Goal: Information Seeking & Learning: Learn about a topic

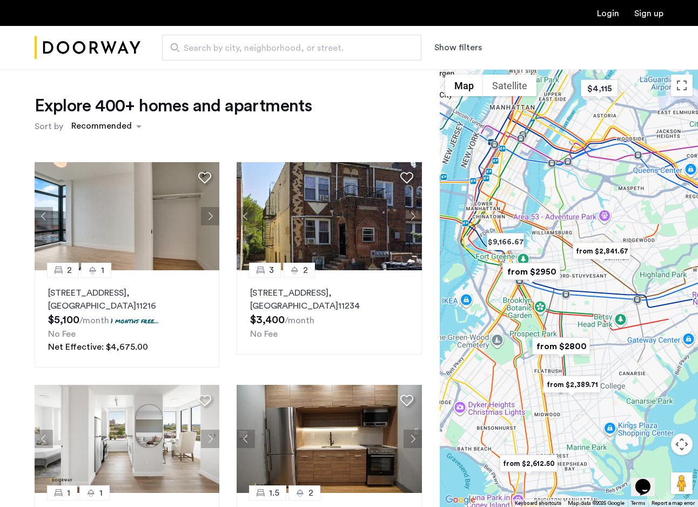
click at [458, 49] on button "Show filters" at bounding box center [458, 47] width 48 height 13
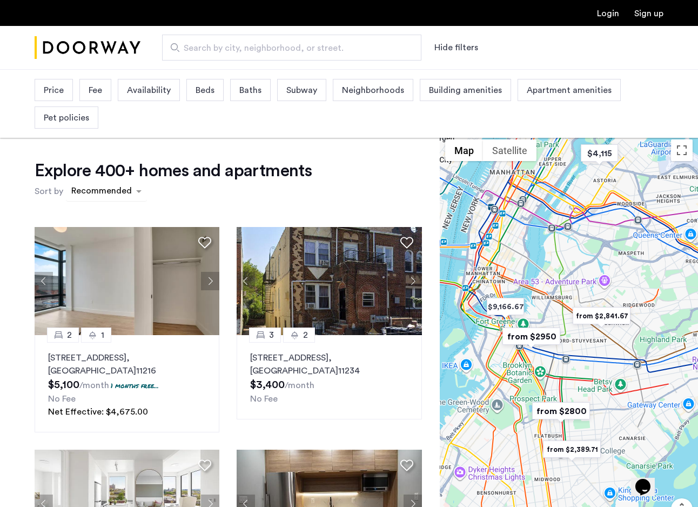
click at [115, 193] on div "sort-apartment" at bounding box center [102, 192] width 64 height 15
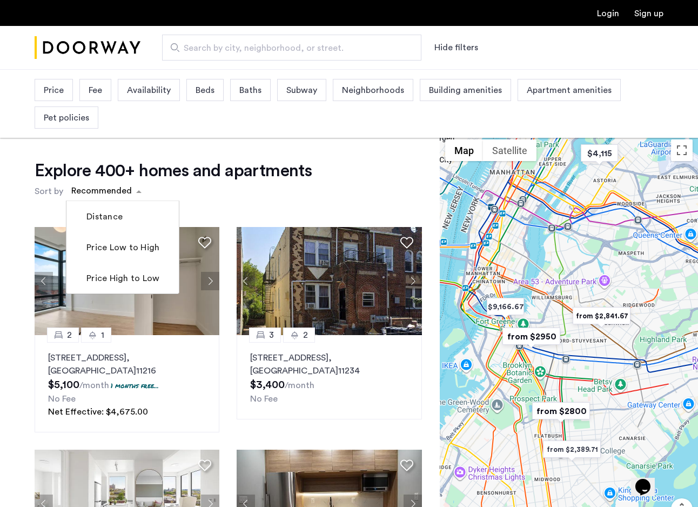
click at [542, 335] on img "from $2950" at bounding box center [531, 336] width 66 height 24
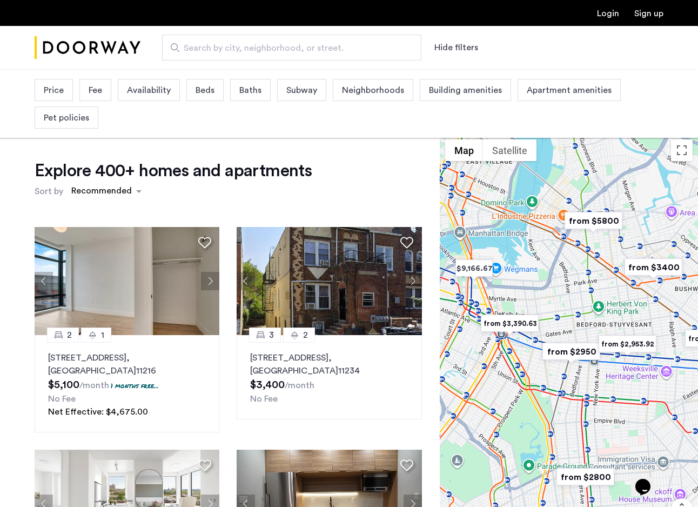
click at [520, 327] on img "from $3,390.63" at bounding box center [509, 323] width 66 height 24
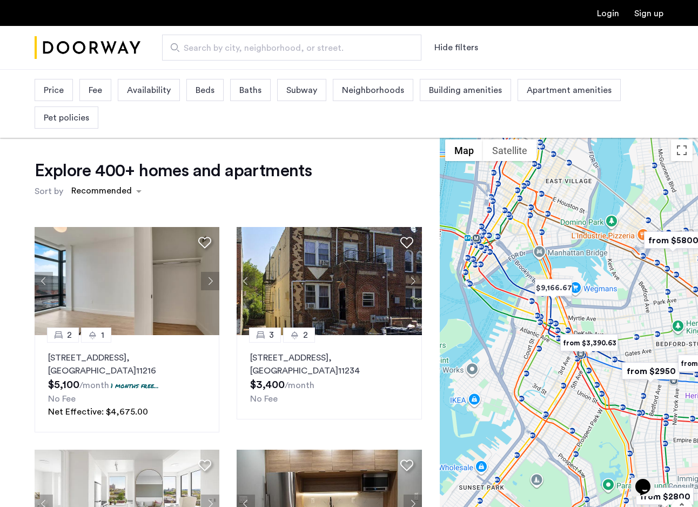
click at [650, 370] on img "from $2950" at bounding box center [650, 371] width 66 height 24
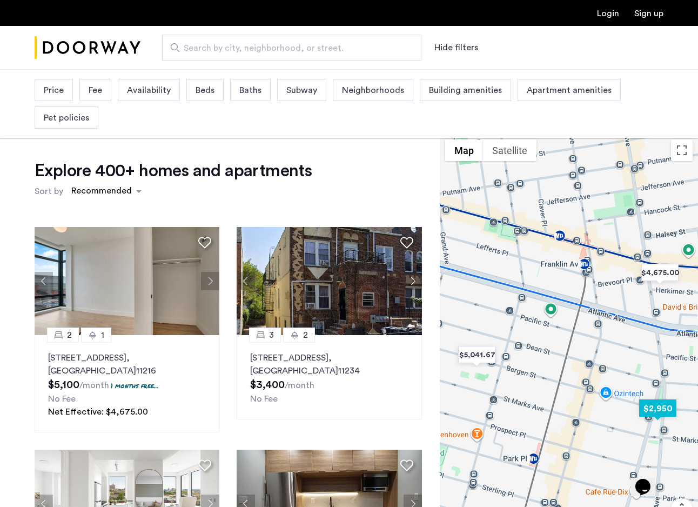
click at [657, 414] on img "$2,950" at bounding box center [658, 408] width 46 height 24
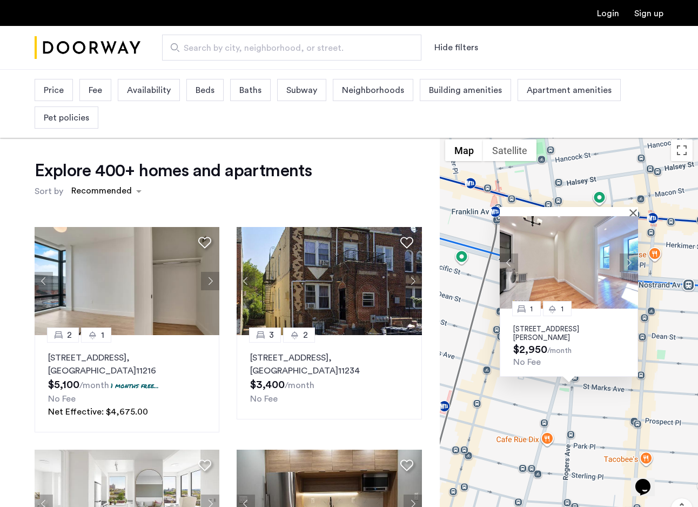
click at [628, 263] on button "Next apartment" at bounding box center [629, 262] width 18 height 18
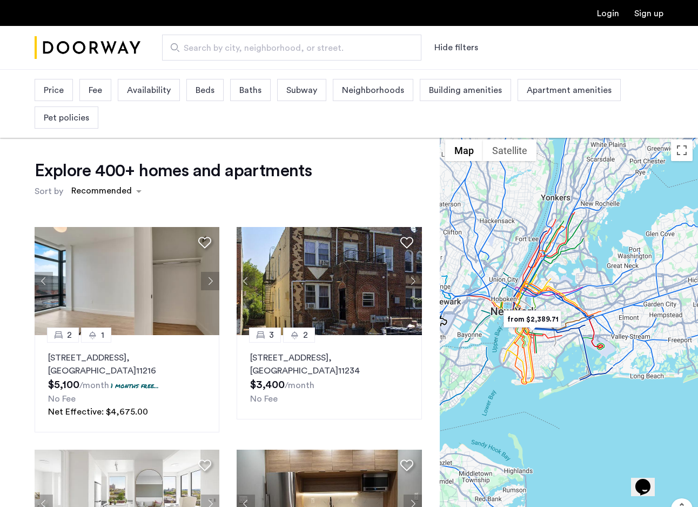
click at [347, 37] on input "Search by city, neighborhood, or street." at bounding box center [291, 48] width 259 height 26
click at [157, 84] on span "Availability" at bounding box center [149, 90] width 44 height 13
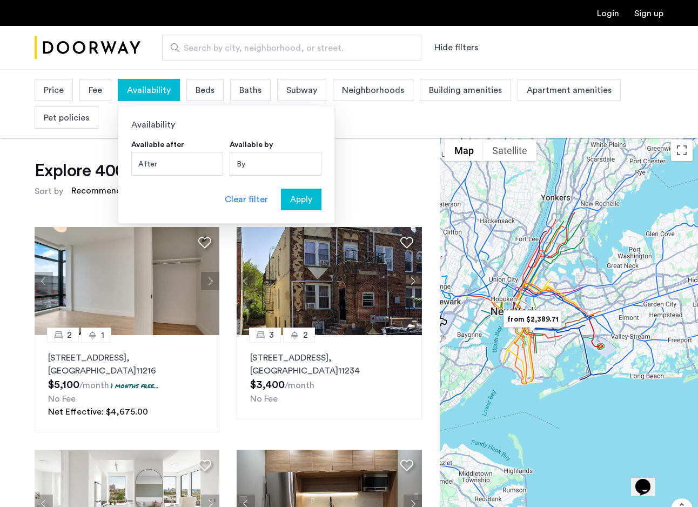
click at [104, 96] on div "Fee" at bounding box center [95, 90] width 32 height 22
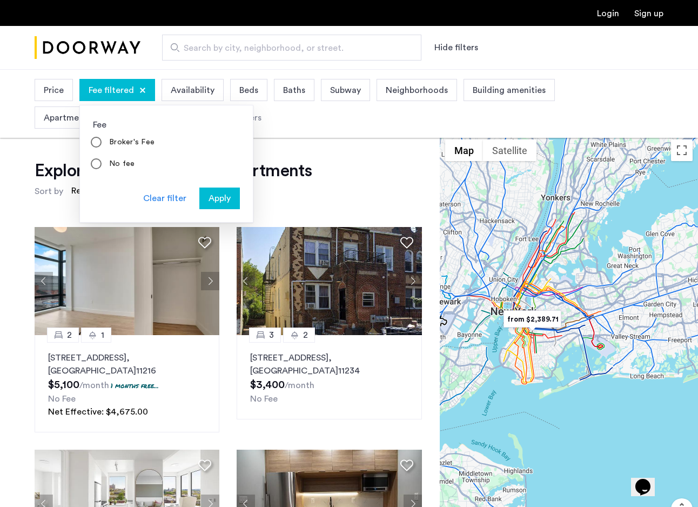
click at [72, 96] on div "Price Fee filtered Fee Broker's Fee No fee Clear filter Apply Availability Beds…" at bounding box center [349, 103] width 629 height 55
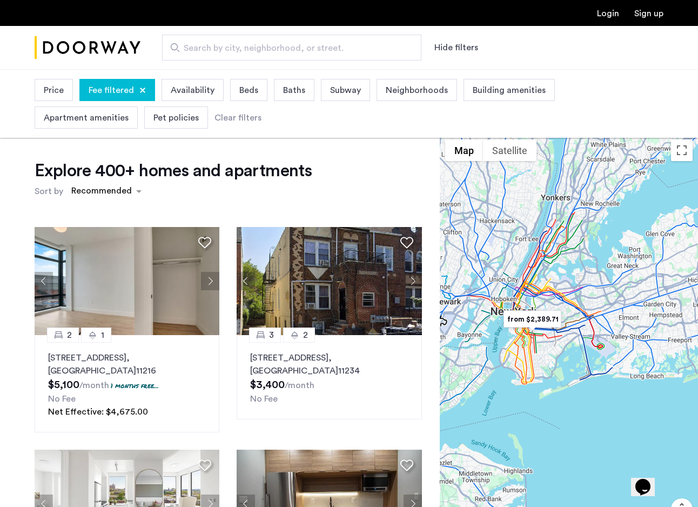
click at [63, 95] on span "Price" at bounding box center [54, 90] width 20 height 13
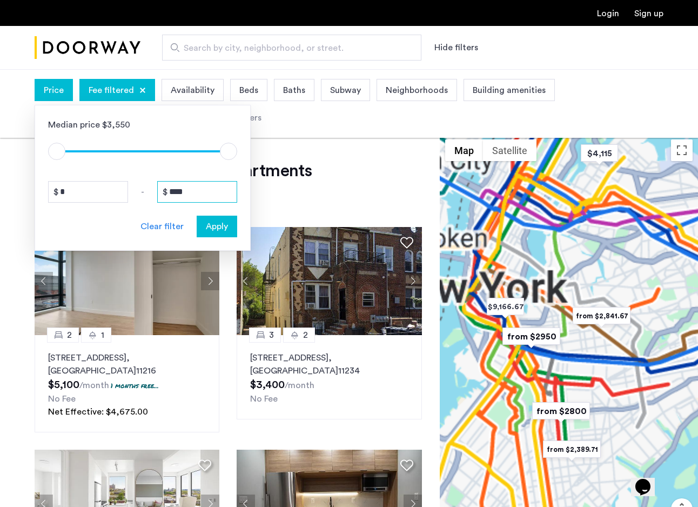
click at [196, 191] on input "****" at bounding box center [197, 192] width 80 height 22
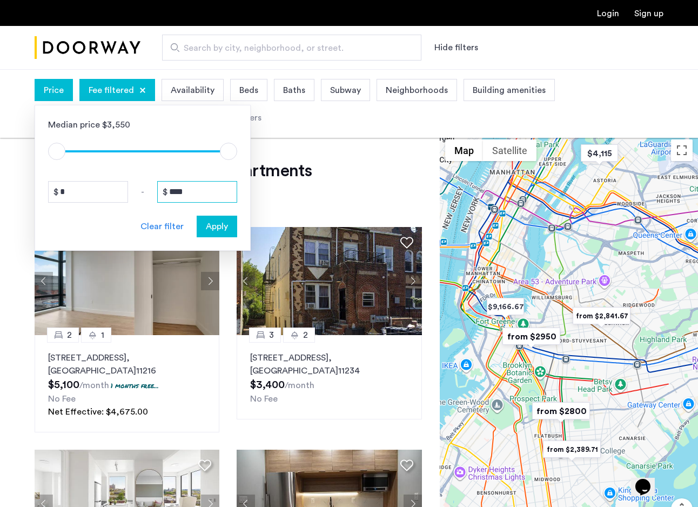
click at [196, 191] on input "****" at bounding box center [197, 192] width 80 height 22
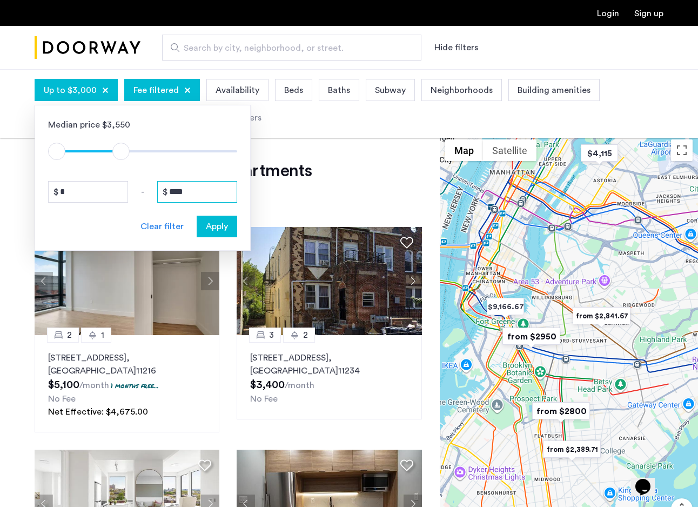
type input "****"
click at [220, 225] on span "Apply" at bounding box center [217, 226] width 22 height 13
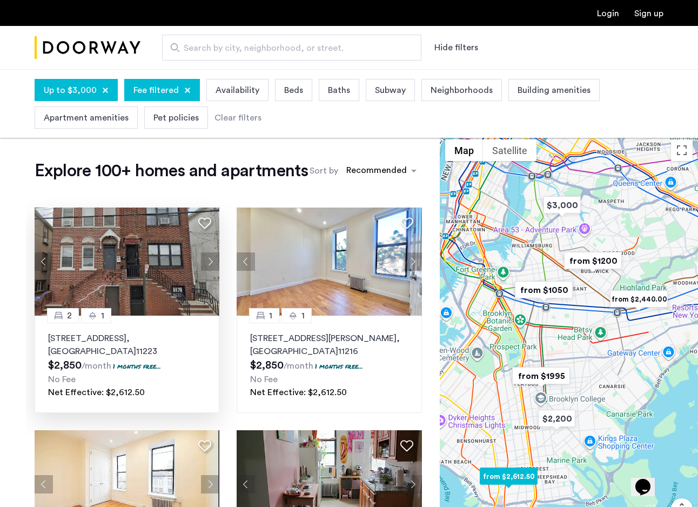
click at [210, 271] on button "Next apartment" at bounding box center [210, 261] width 18 height 18
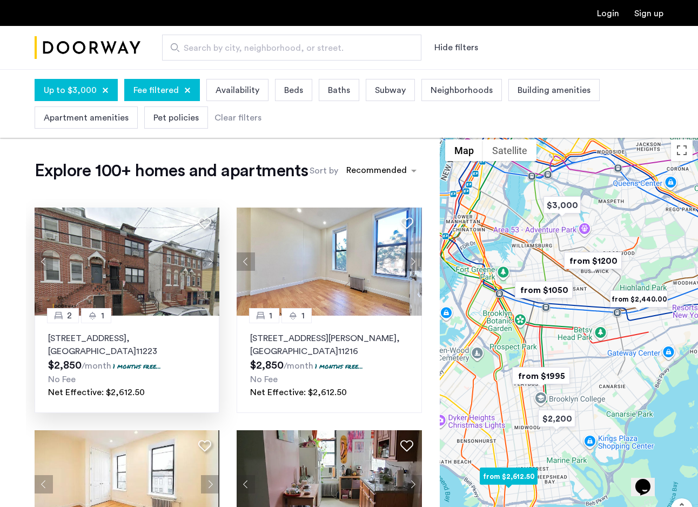
click at [210, 271] on button "Next apartment" at bounding box center [210, 261] width 18 height 18
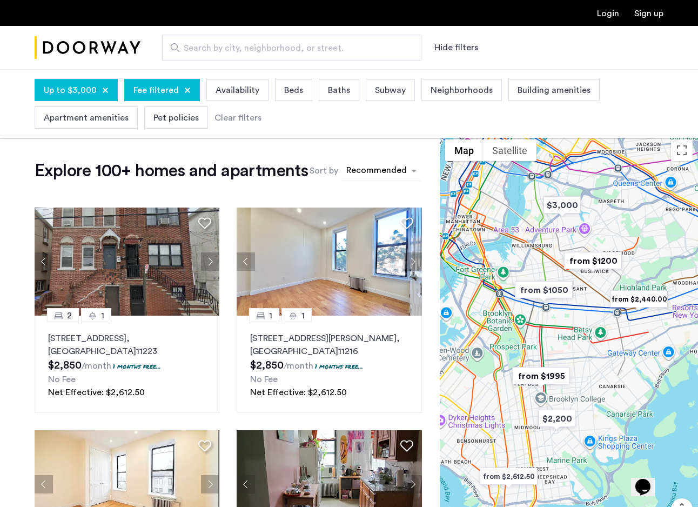
click at [345, 179] on div "sort-apartment" at bounding box center [377, 172] width 64 height 15
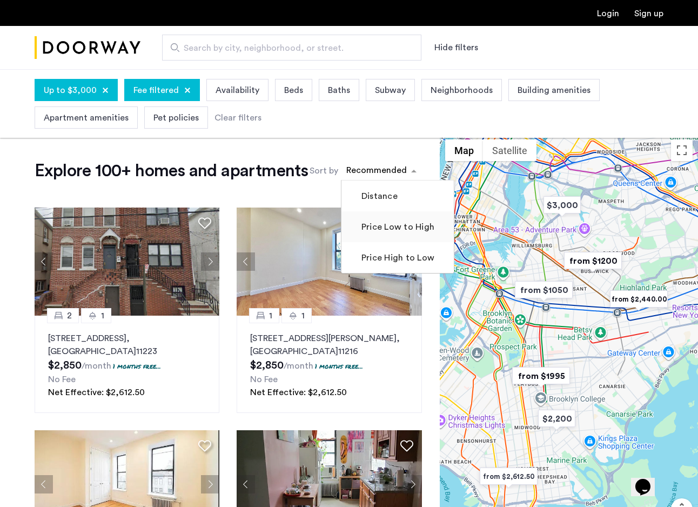
click at [359, 233] on label "Price Low to High" at bounding box center [396, 226] width 75 height 13
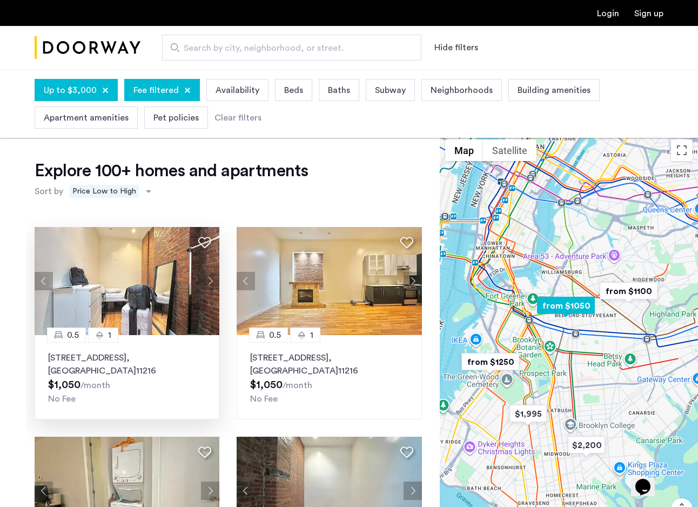
click at [208, 283] on button "Next apartment" at bounding box center [210, 281] width 18 height 18
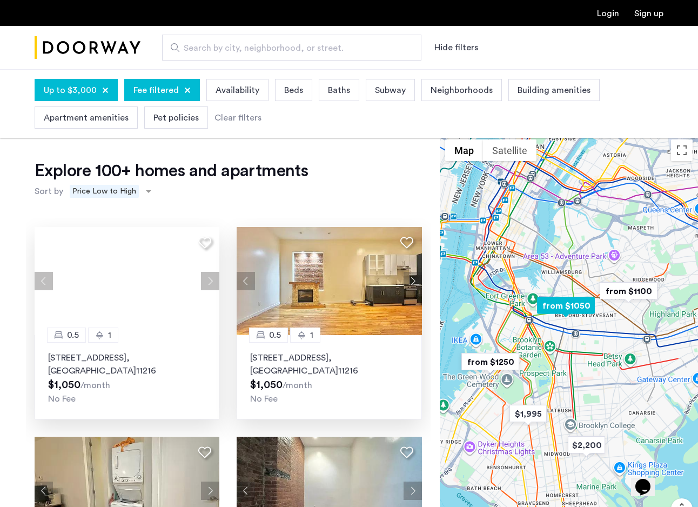
click at [414, 283] on button "Next apartment" at bounding box center [413, 281] width 18 height 18
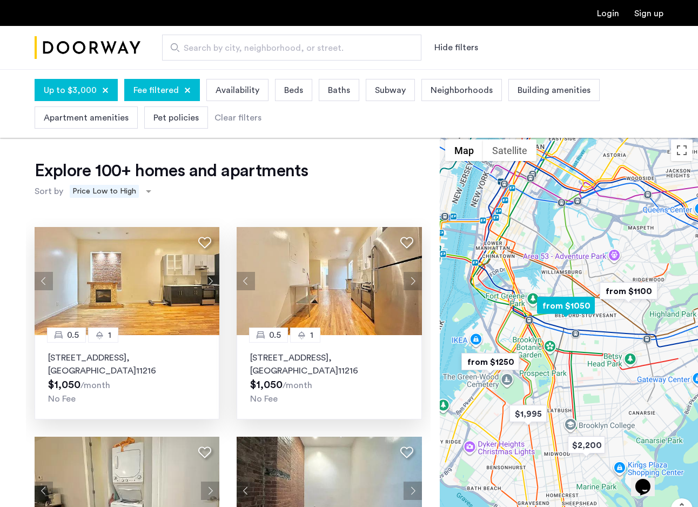
click at [414, 283] on button "Next apartment" at bounding box center [413, 281] width 18 height 18
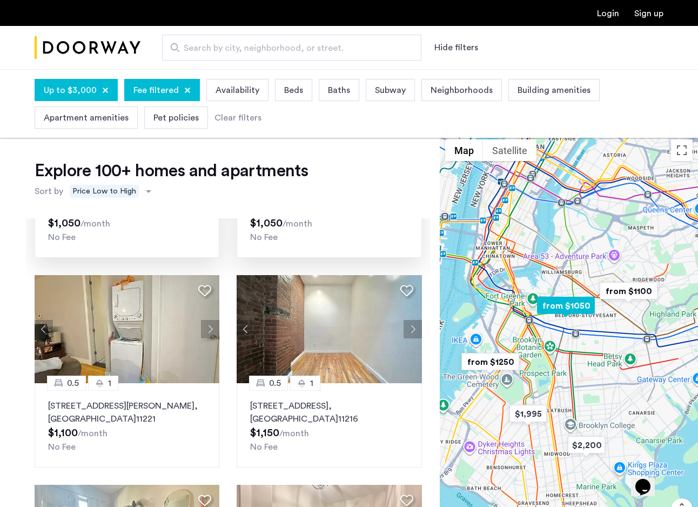
scroll to position [162, 0]
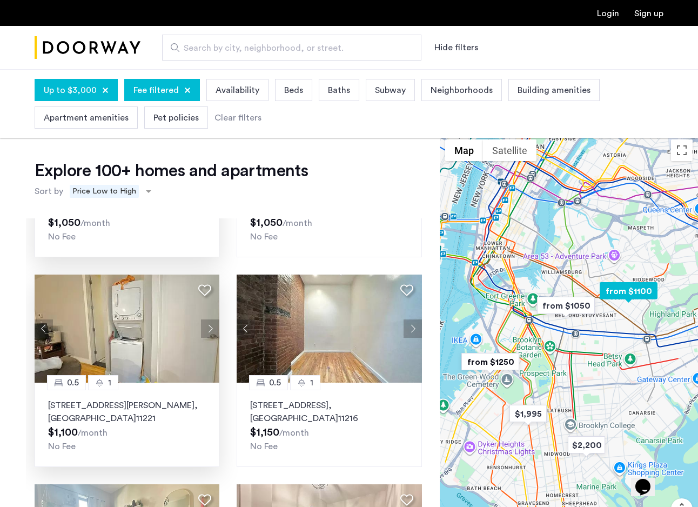
click at [212, 334] on button "Next apartment" at bounding box center [210, 328] width 18 height 18
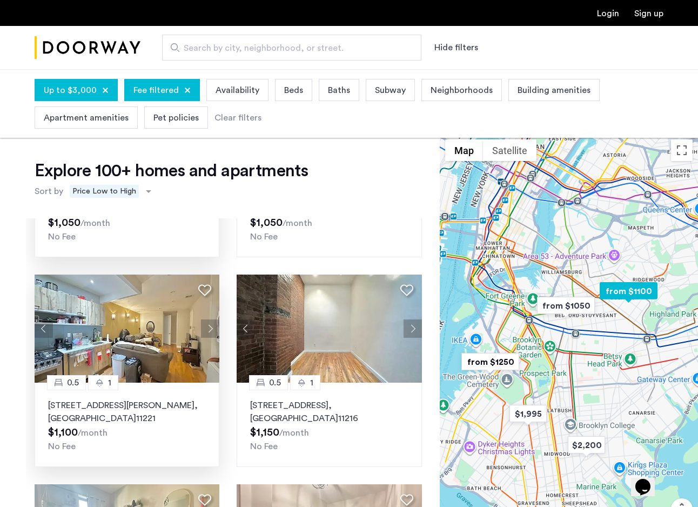
click at [212, 334] on button "Next apartment" at bounding box center [210, 328] width 18 height 18
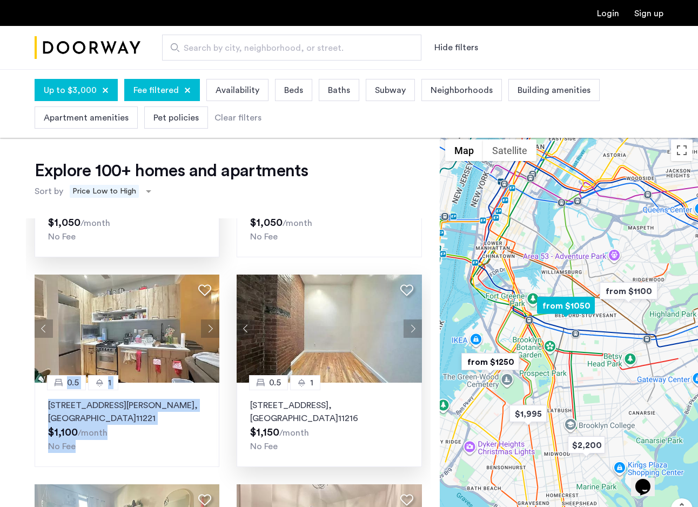
click at [415, 333] on button "Next apartment" at bounding box center [413, 328] width 18 height 18
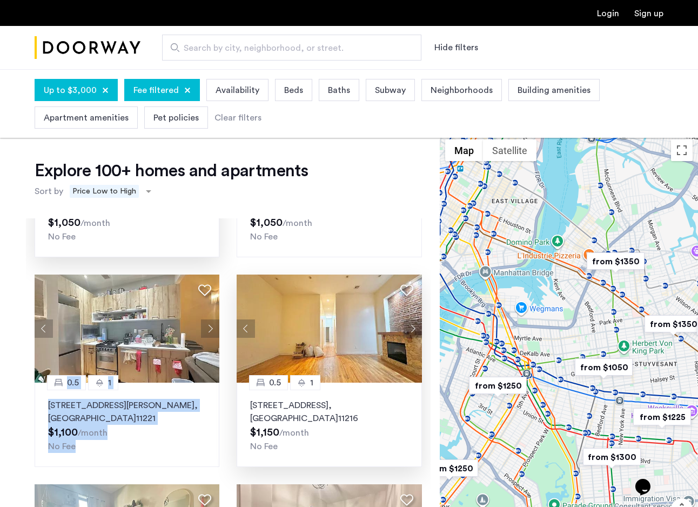
drag, startPoint x: 527, startPoint y: 285, endPoint x: 527, endPoint y: 339, distance: 54.0
click at [527, 339] on div at bounding box center [569, 353] width 258 height 438
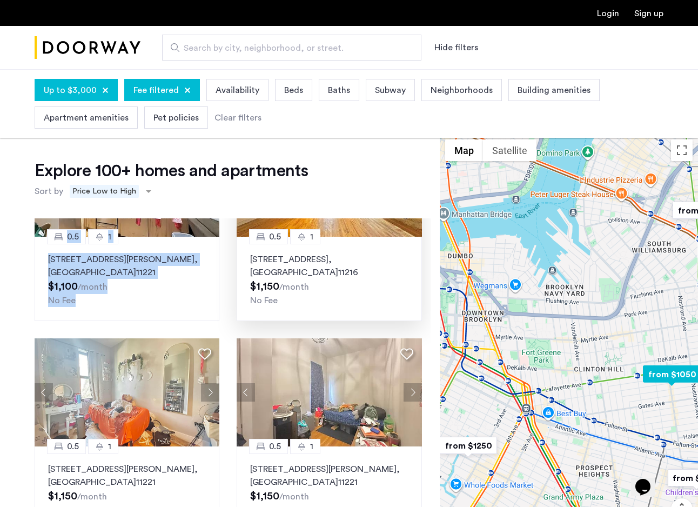
scroll to position [311, 0]
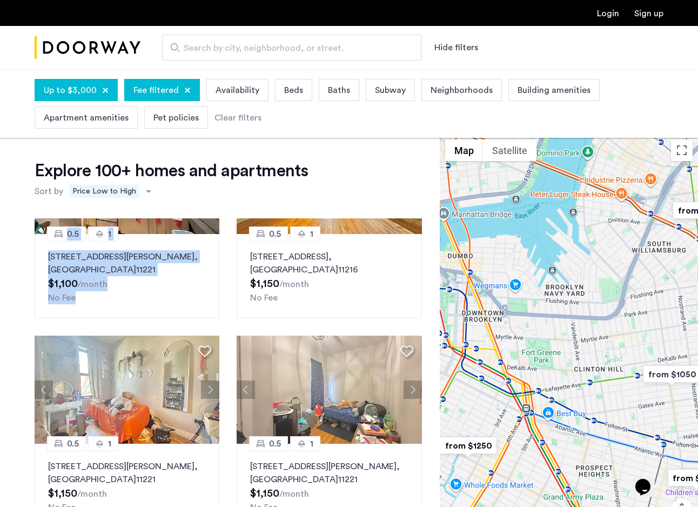
drag, startPoint x: 658, startPoint y: 374, endPoint x: 549, endPoint y: 369, distance: 109.8
click at [638, 369] on img "from $1050" at bounding box center [671, 374] width 66 height 24
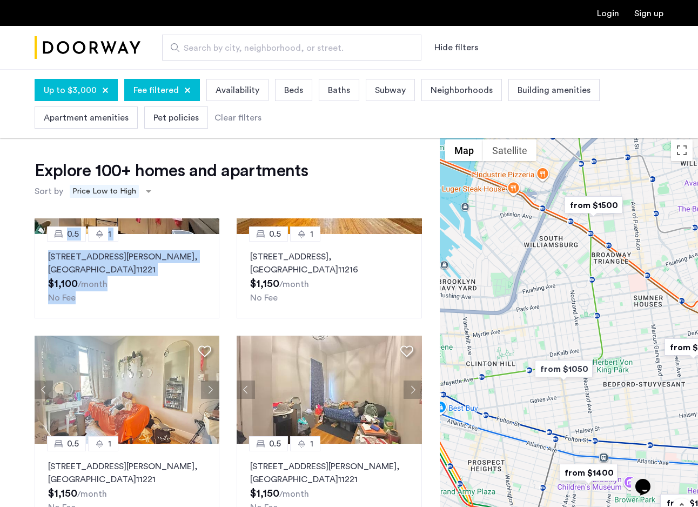
click at [568, 365] on img "from $1050" at bounding box center [563, 369] width 66 height 24
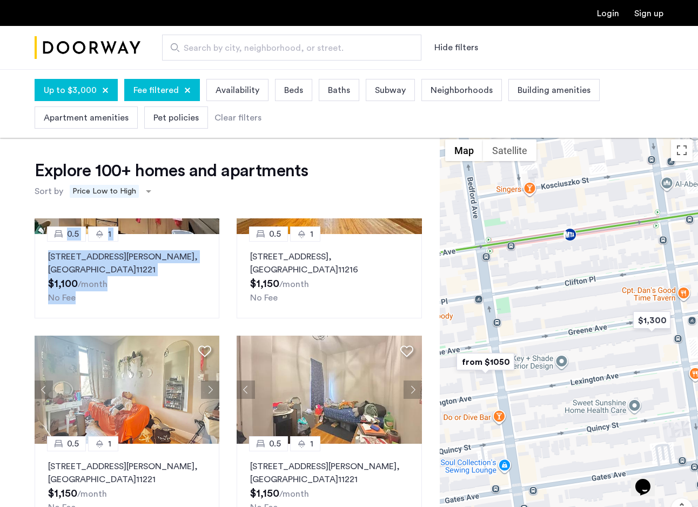
click at [500, 364] on img "from $1050" at bounding box center [485, 361] width 66 height 24
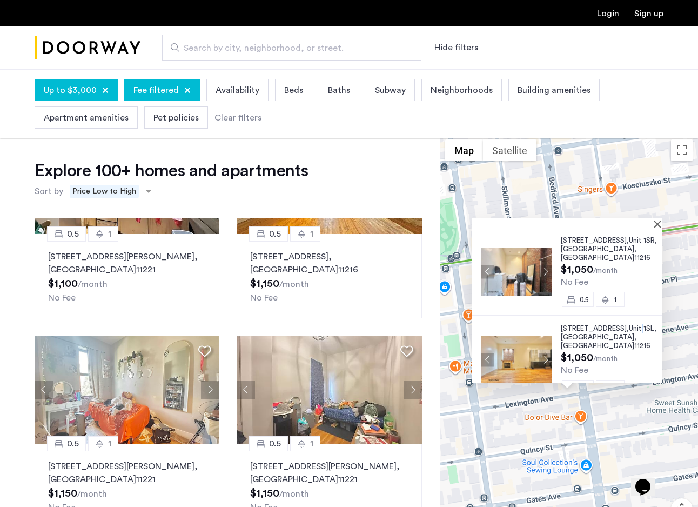
click at [543, 353] on button "Next apartment" at bounding box center [546, 360] width 14 height 14
click at [581, 325] on span "1088 Bedford Avenue," at bounding box center [595, 328] width 68 height 7
click at [629, 244] on span "Unit 1SR," at bounding box center [643, 240] width 28 height 7
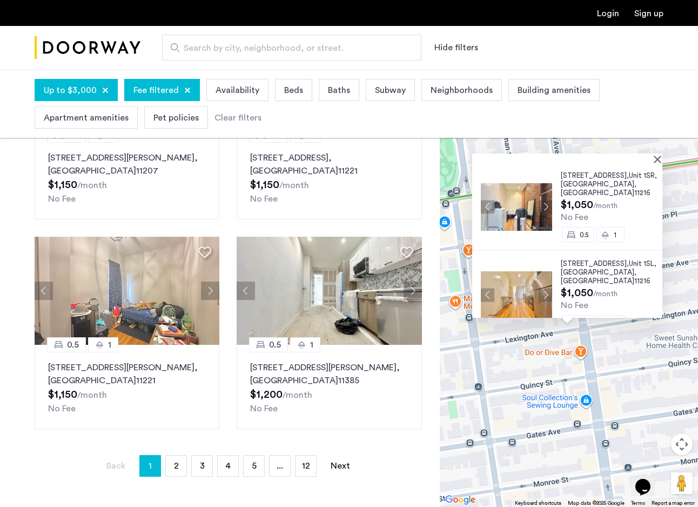
scroll to position [166, 0]
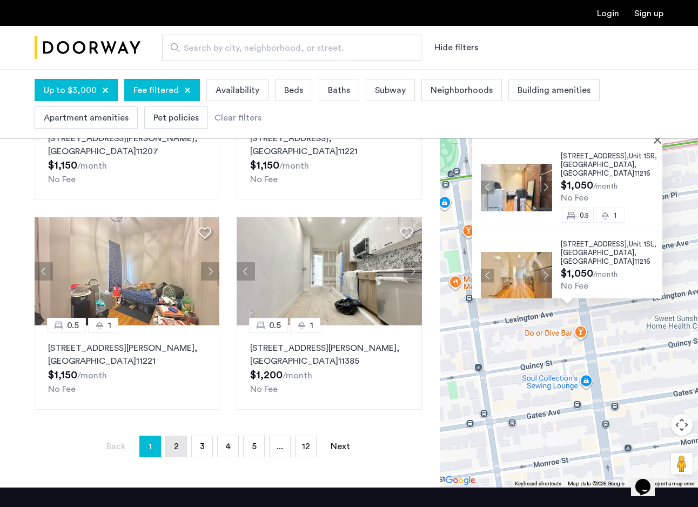
click at [170, 445] on link "page 2" at bounding box center [176, 446] width 21 height 21
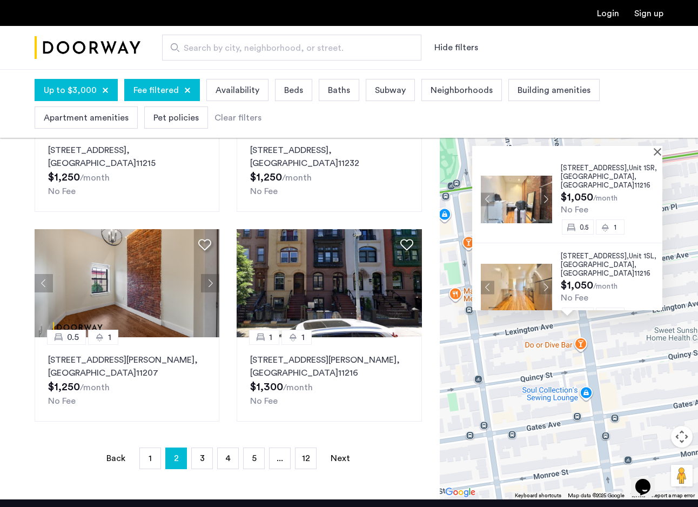
scroll to position [165, 0]
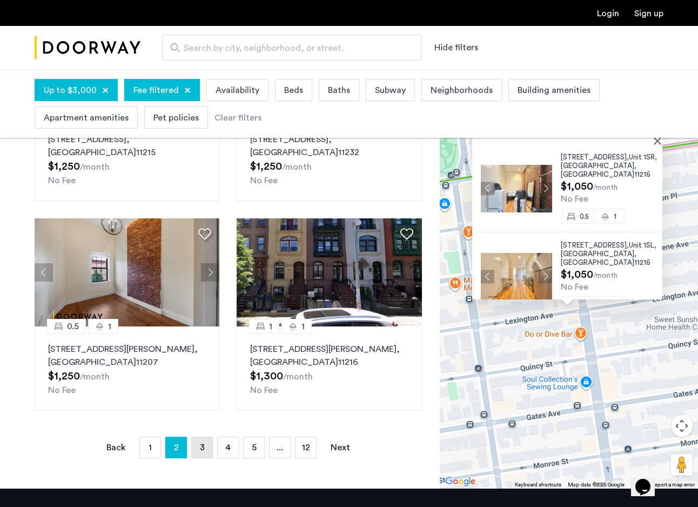
click at [210, 449] on link "page 3" at bounding box center [202, 447] width 21 height 21
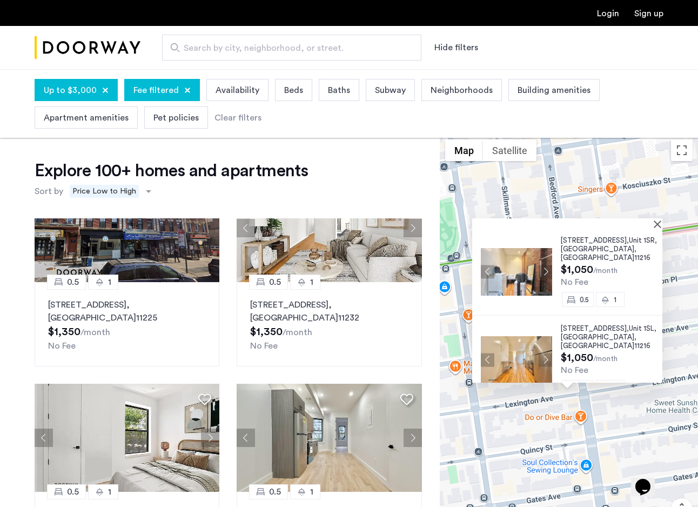
click at [80, 93] on span "Up to $3,000" at bounding box center [70, 90] width 53 height 13
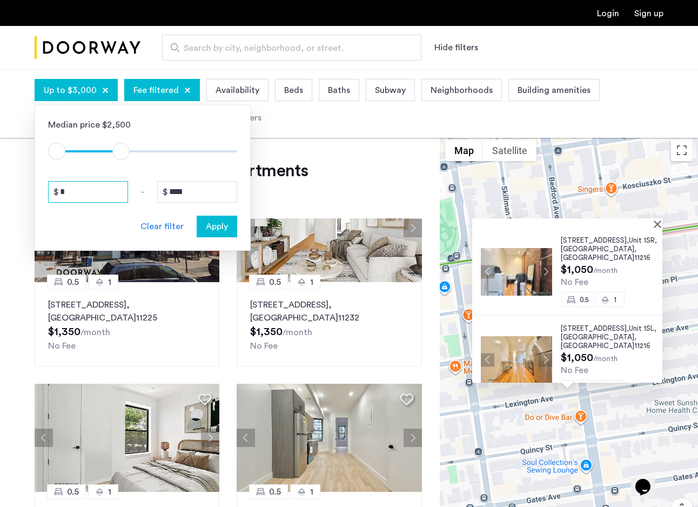
click at [79, 183] on input "*" at bounding box center [88, 192] width 80 height 22
click at [79, 184] on input "*" at bounding box center [88, 192] width 80 height 22
type input "****"
click at [218, 231] on span "Apply" at bounding box center [217, 226] width 22 height 13
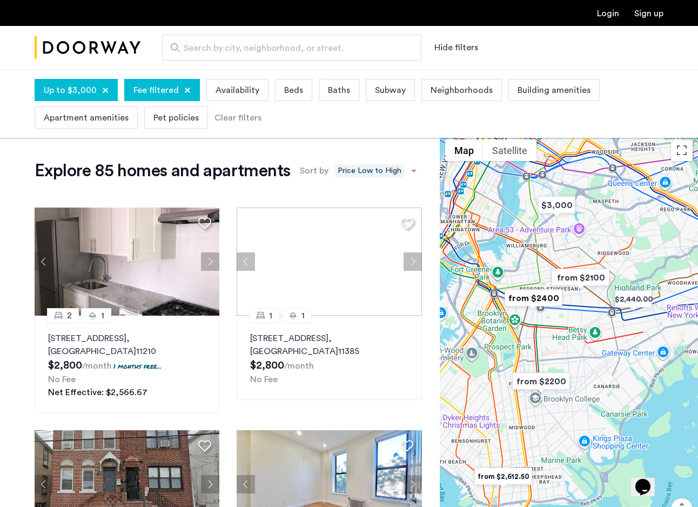
click at [91, 95] on span "Up to $3,000" at bounding box center [70, 90] width 53 height 13
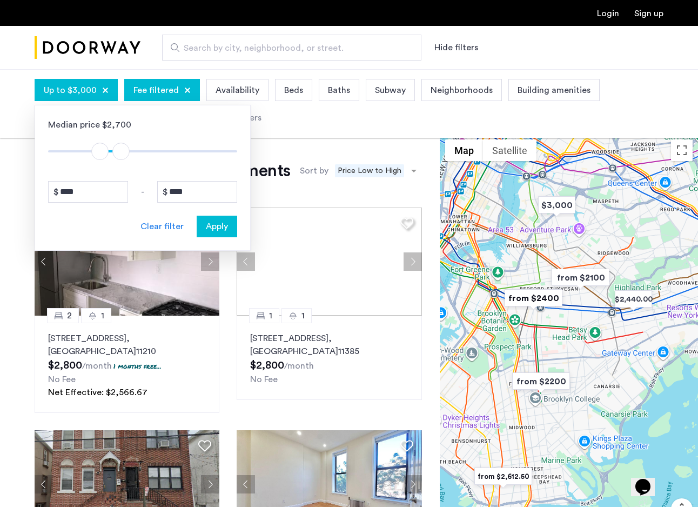
type input "****"
drag, startPoint x: 102, startPoint y: 149, endPoint x: 92, endPoint y: 149, distance: 9.2
click at [92, 149] on span "ngx-slider" at bounding box center [93, 151] width 17 height 17
type input "****"
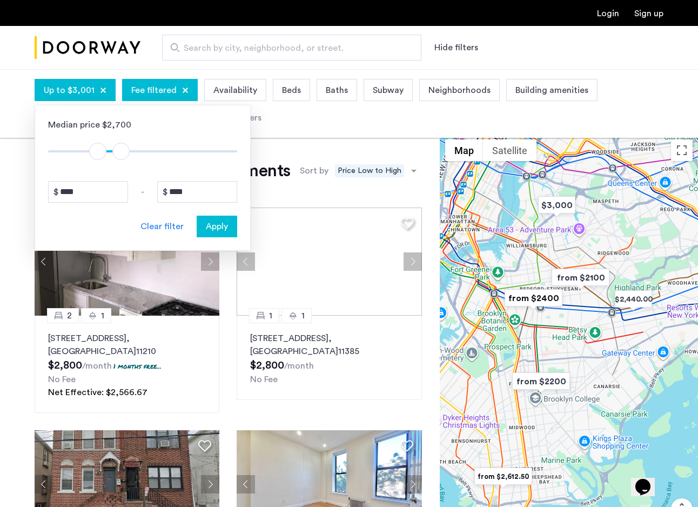
drag, startPoint x: 92, startPoint y: 151, endPoint x: 98, endPoint y: 152, distance: 6.5
click at [98, 152] on span "ngx-slider" at bounding box center [97, 151] width 17 height 17
click at [225, 226] on span "Apply" at bounding box center [217, 226] width 22 height 13
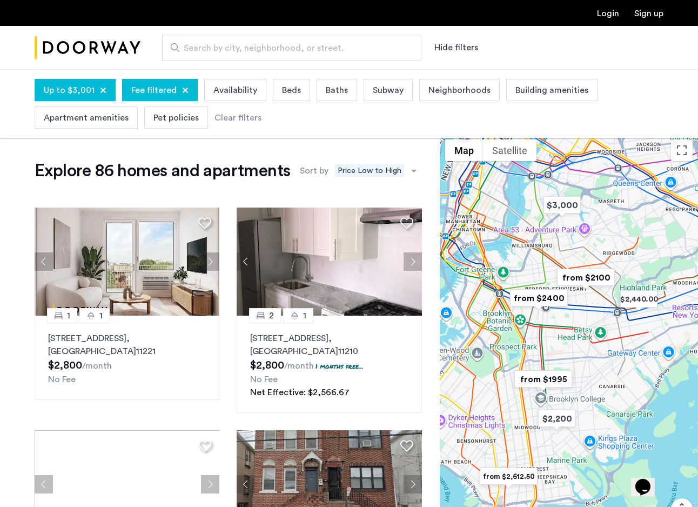
click at [75, 88] on span "Up to $3,001" at bounding box center [69, 90] width 51 height 13
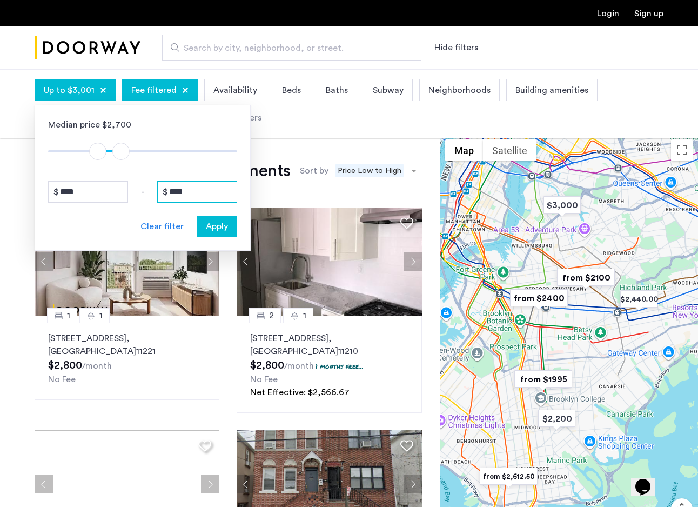
click at [199, 192] on input "****" at bounding box center [197, 192] width 80 height 22
type input "***"
type input "****"
click at [105, 197] on input "***" at bounding box center [88, 192] width 80 height 22
type input "****"
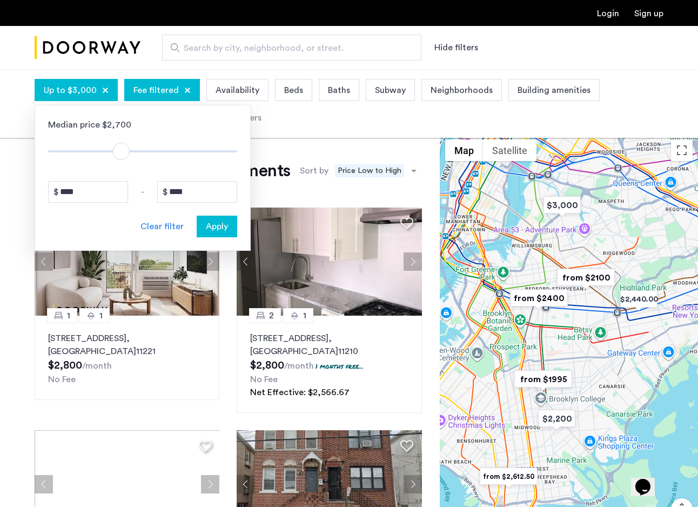
click at [223, 228] on span "Apply" at bounding box center [217, 226] width 22 height 13
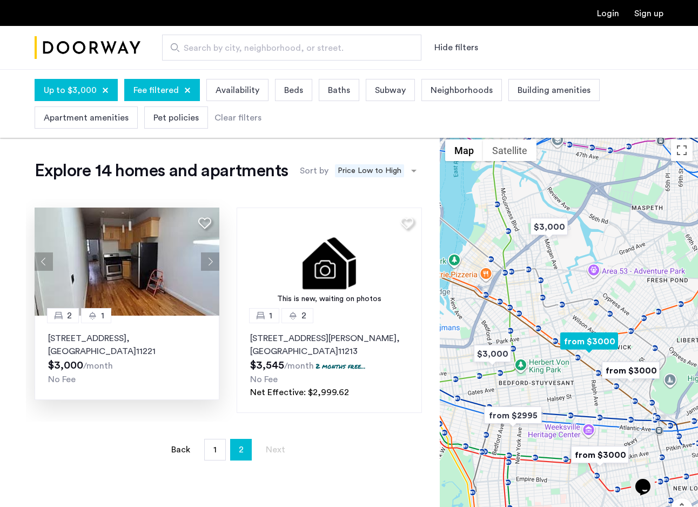
click at [213, 259] on button "Next apartment" at bounding box center [210, 261] width 18 height 18
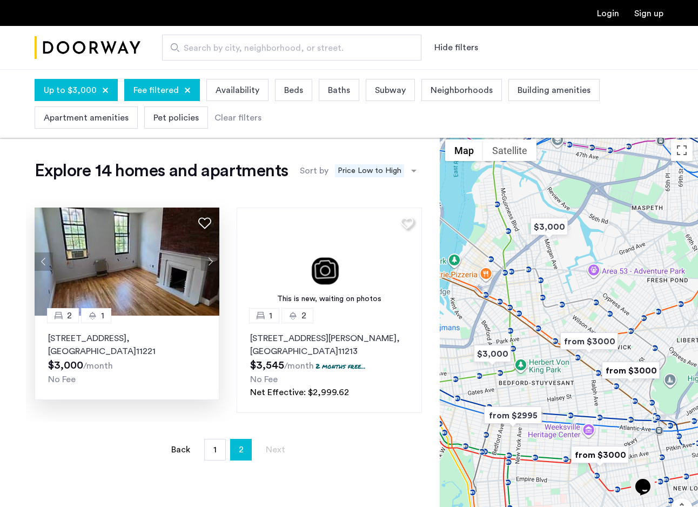
click at [105, 88] on div at bounding box center [105, 90] width 6 height 6
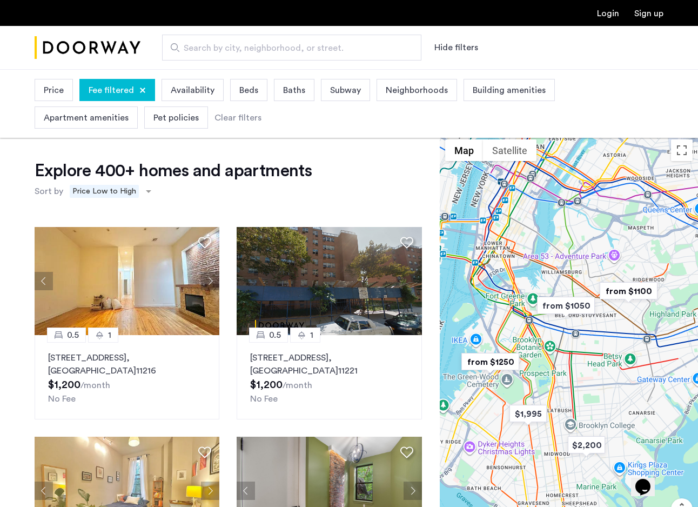
click at [62, 91] on span "Price" at bounding box center [54, 90] width 20 height 13
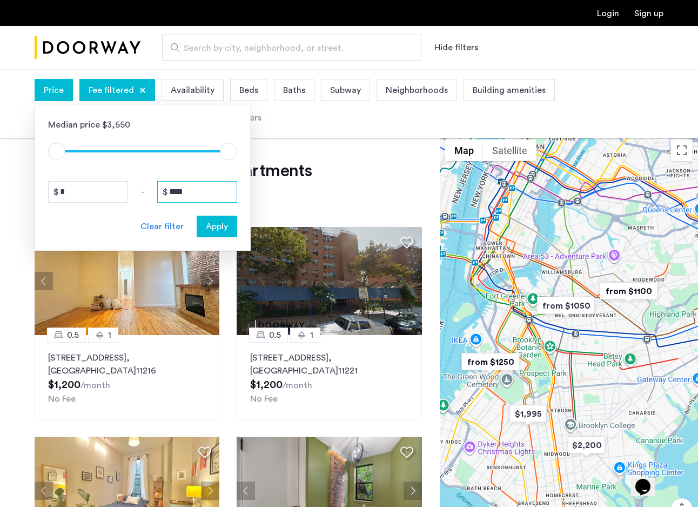
click at [210, 191] on input "****" at bounding box center [197, 192] width 80 height 22
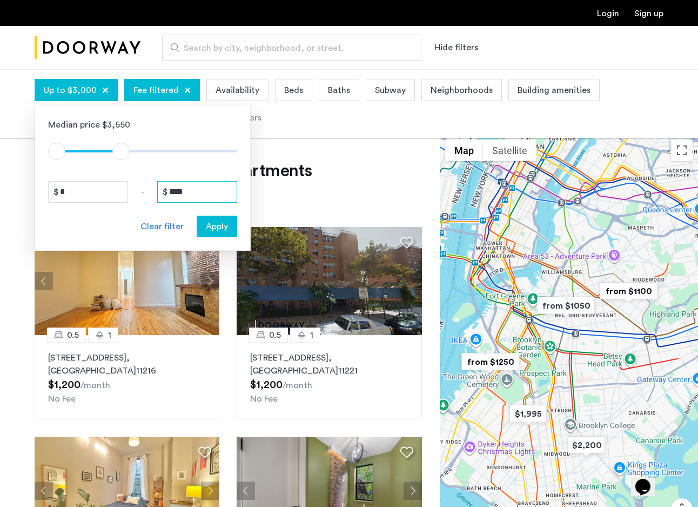
type input "****"
click at [119, 189] on input "*" at bounding box center [88, 192] width 80 height 22
type input "****"
click at [214, 226] on span "Apply" at bounding box center [217, 226] width 22 height 13
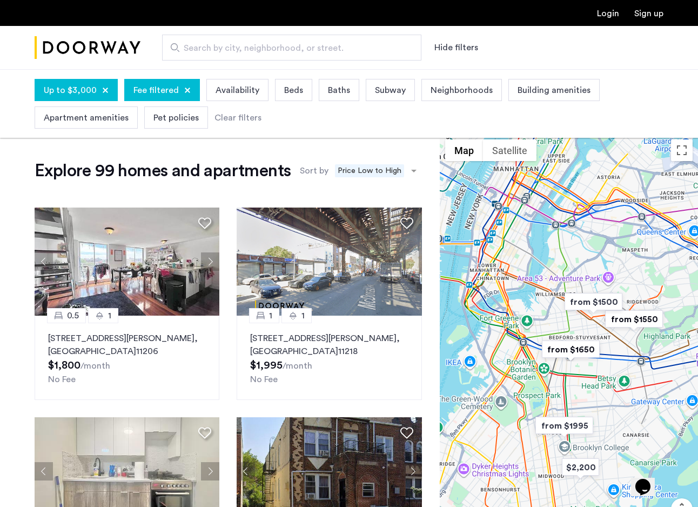
drag, startPoint x: 556, startPoint y: 320, endPoint x: 572, endPoint y: 331, distance: 19.3
click at [572, 331] on div at bounding box center [569, 353] width 258 height 438
click at [477, 92] on span "Neighborhoods" at bounding box center [462, 90] width 62 height 13
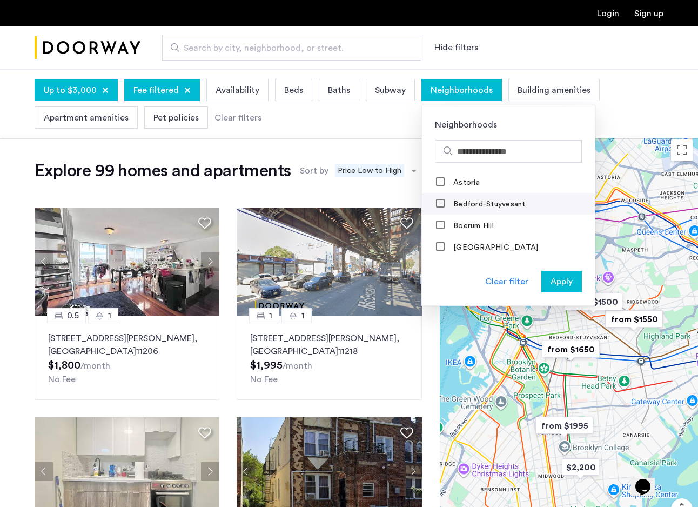
click at [458, 206] on label "Bedford-Stuyvesant" at bounding box center [488, 204] width 75 height 9
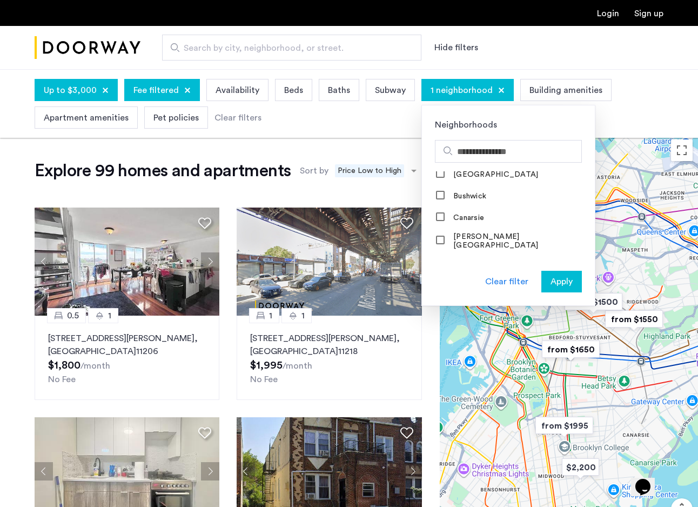
scroll to position [144, 0]
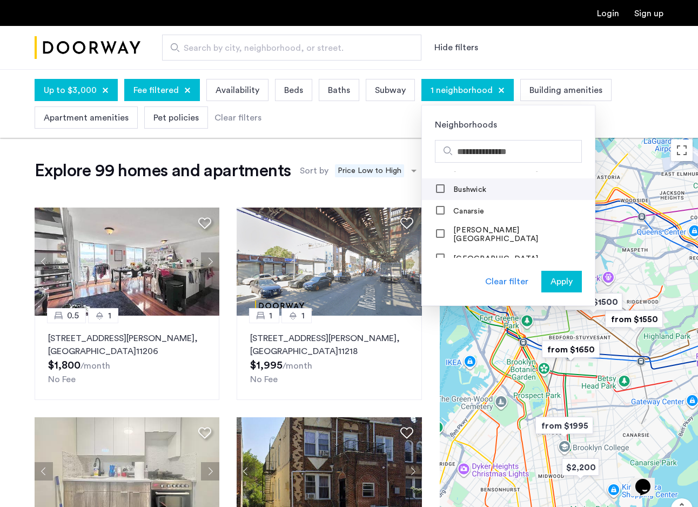
click at [472, 193] on label "Bushwick" at bounding box center [468, 189] width 35 height 9
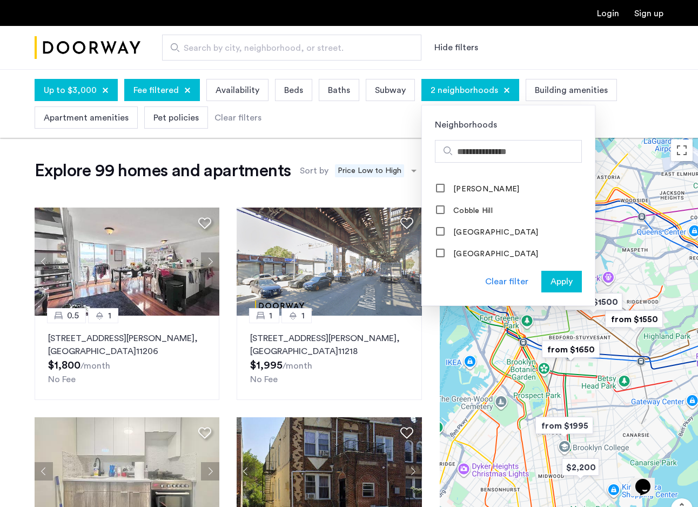
scroll to position [258, 0]
click at [558, 286] on span "Apply" at bounding box center [561, 281] width 22 height 13
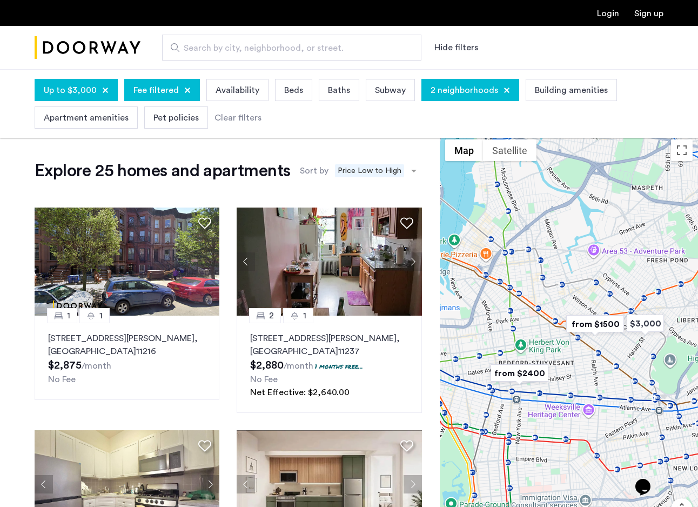
click at [592, 326] on img "from $1500" at bounding box center [595, 324] width 66 height 24
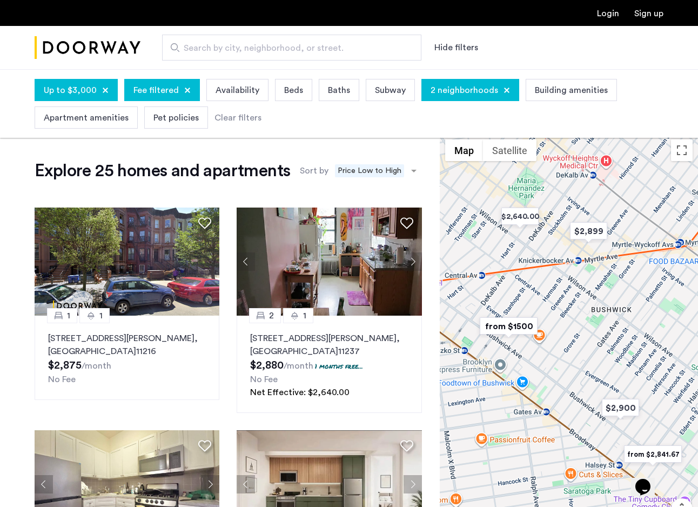
click at [519, 326] on img "from $1500" at bounding box center [508, 326] width 66 height 24
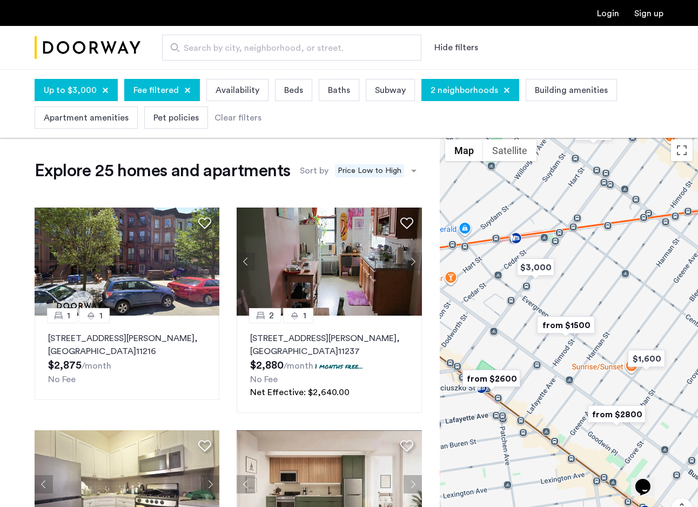
click at [568, 323] on img "from $1500" at bounding box center [566, 325] width 66 height 24
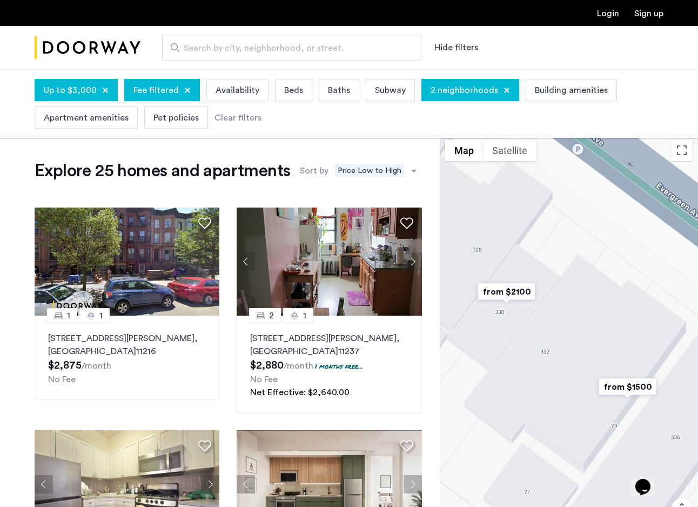
click at [643, 387] on img "from $1500" at bounding box center [627, 386] width 66 height 24
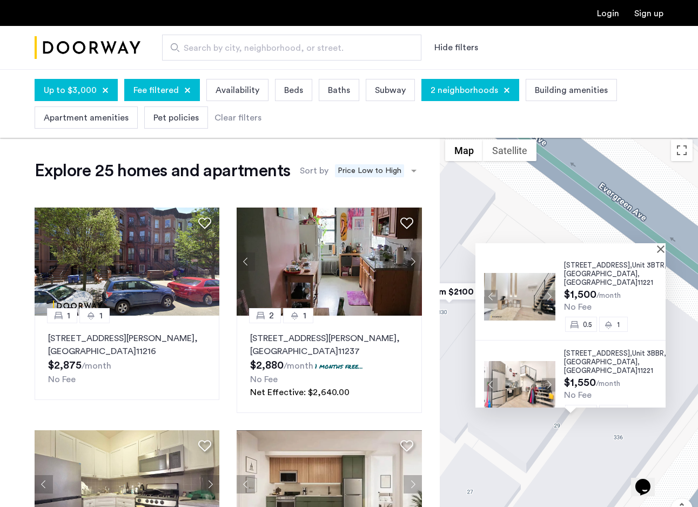
click at [632, 357] on span "Unit 3BBR," at bounding box center [649, 352] width 34 height 7
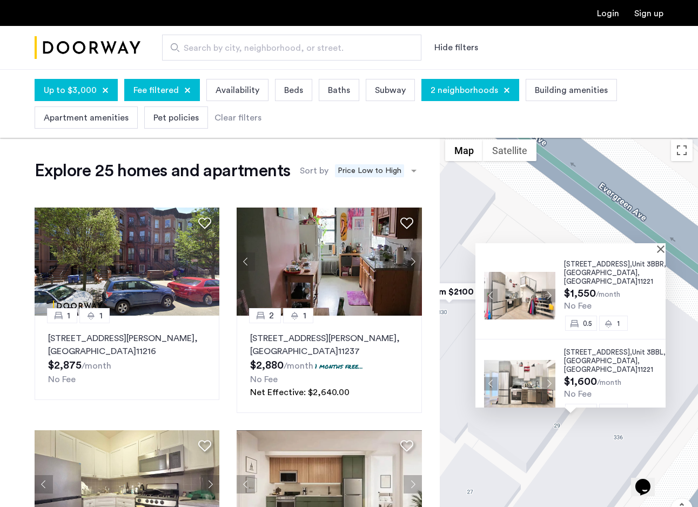
scroll to position [113, 0]
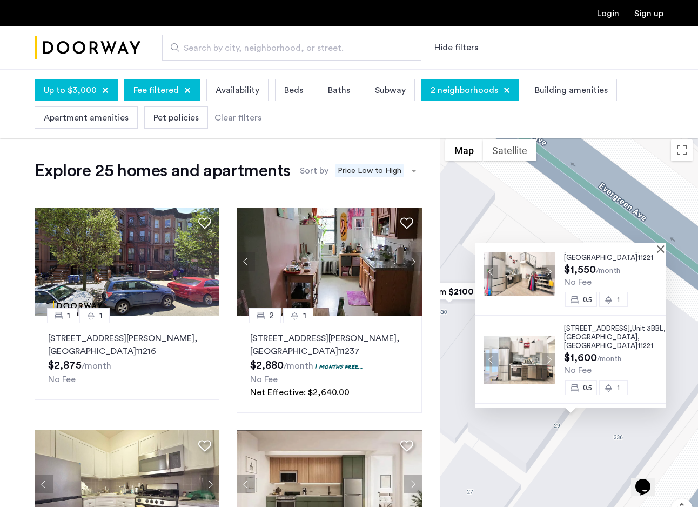
click at [632, 332] on span "Unit 3BBL," at bounding box center [648, 328] width 33 height 7
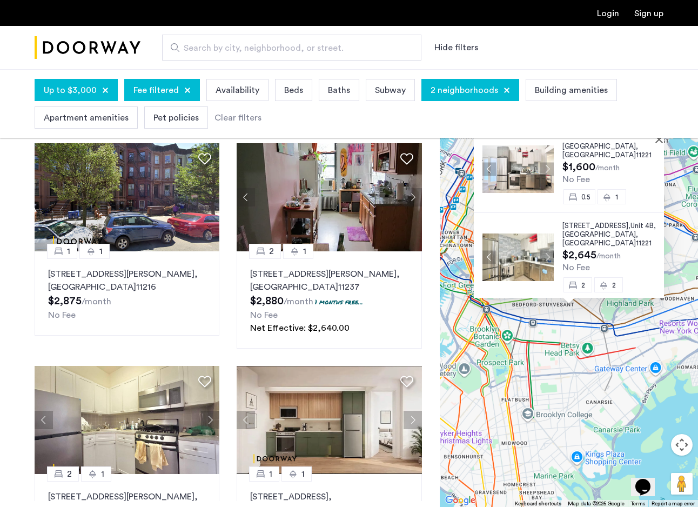
scroll to position [58, 0]
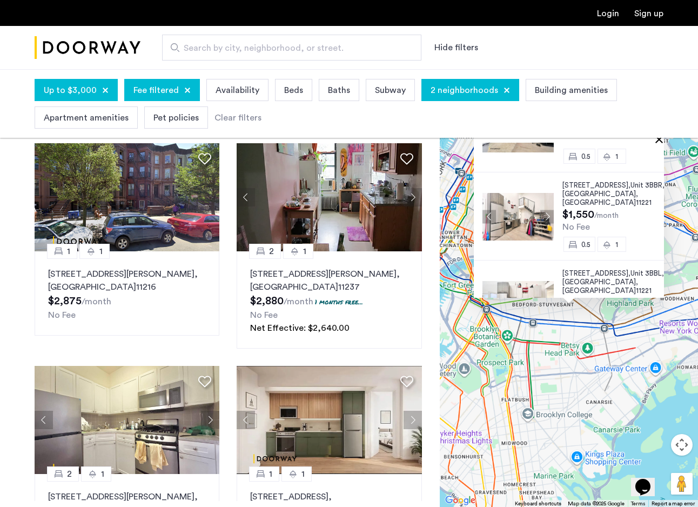
click at [657, 140] on button "Close" at bounding box center [661, 139] width 8 height 8
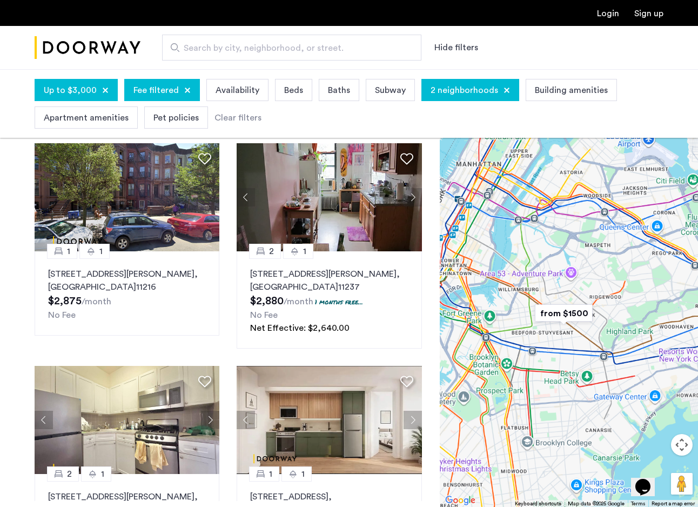
drag, startPoint x: 567, startPoint y: 324, endPoint x: 566, endPoint y: 356, distance: 31.9
click at [566, 356] on div at bounding box center [569, 289] width 258 height 438
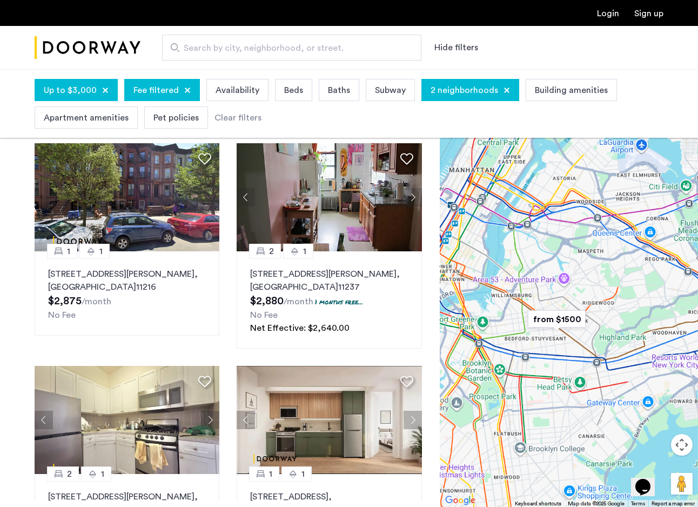
drag, startPoint x: 623, startPoint y: 422, endPoint x: 587, endPoint y: 442, distance: 41.6
click at [587, 442] on div at bounding box center [569, 289] width 258 height 438
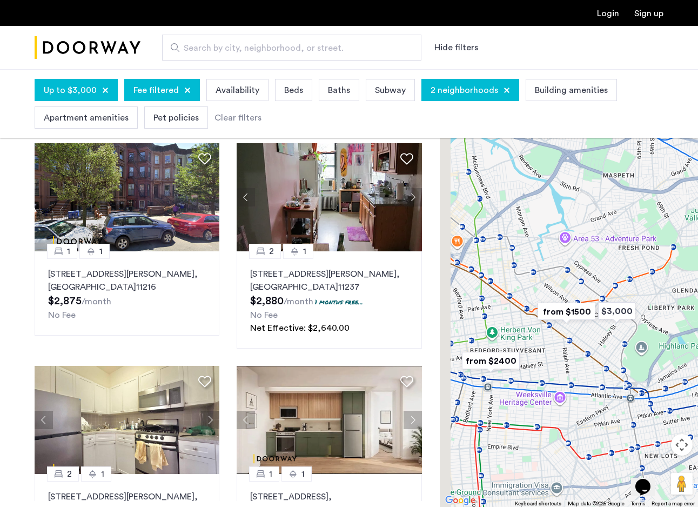
drag, startPoint x: 545, startPoint y: 339, endPoint x: 575, endPoint y: 338, distance: 30.3
click at [575, 338] on div at bounding box center [569, 289] width 258 height 438
click at [504, 357] on img "from $2400" at bounding box center [490, 360] width 66 height 24
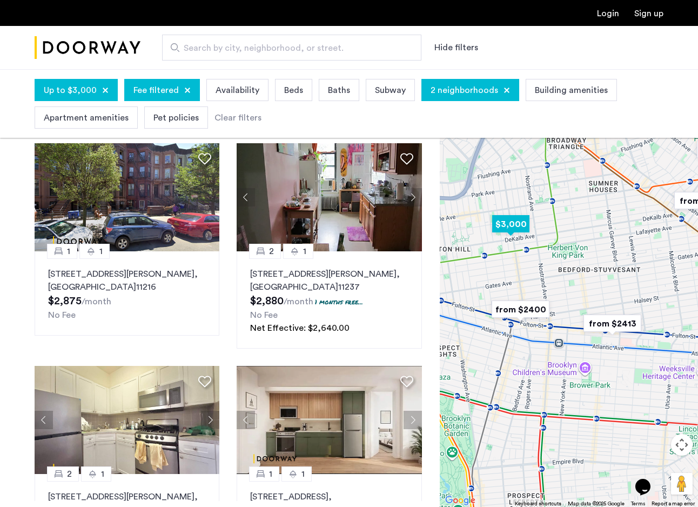
click at [520, 227] on img "$3,000" at bounding box center [511, 224] width 46 height 24
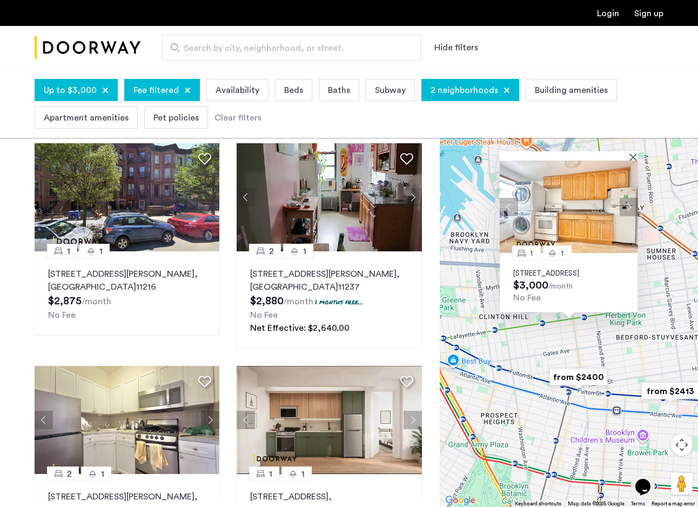
click at [563, 379] on img "from $2400" at bounding box center [578, 377] width 66 height 24
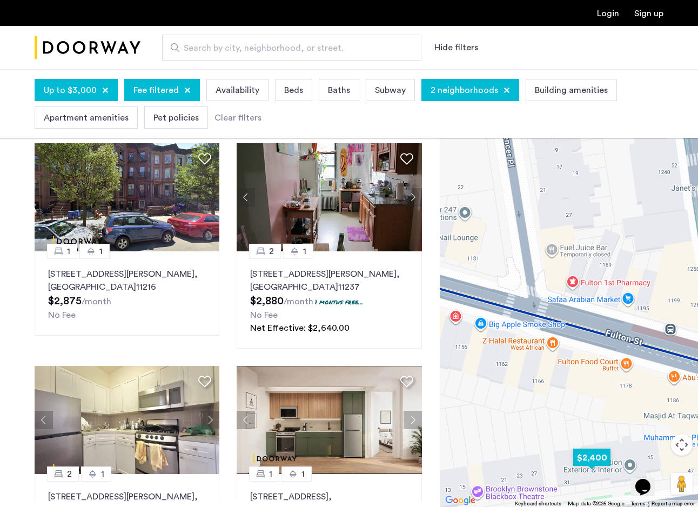
click at [585, 454] on img "$2,400" at bounding box center [592, 457] width 46 height 24
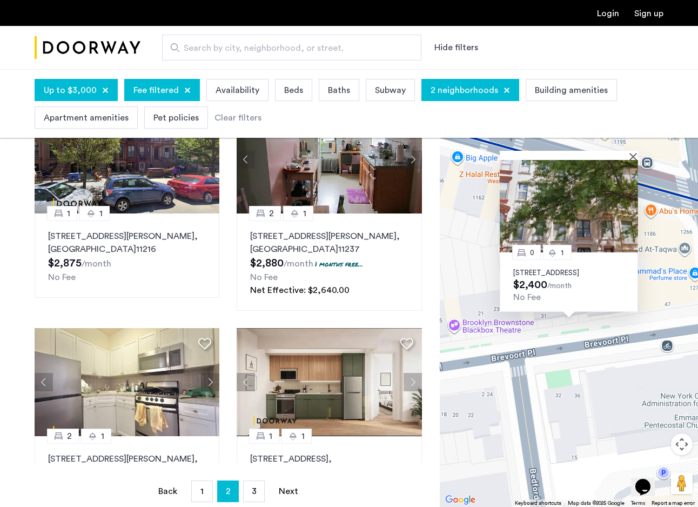
scroll to position [103, 0]
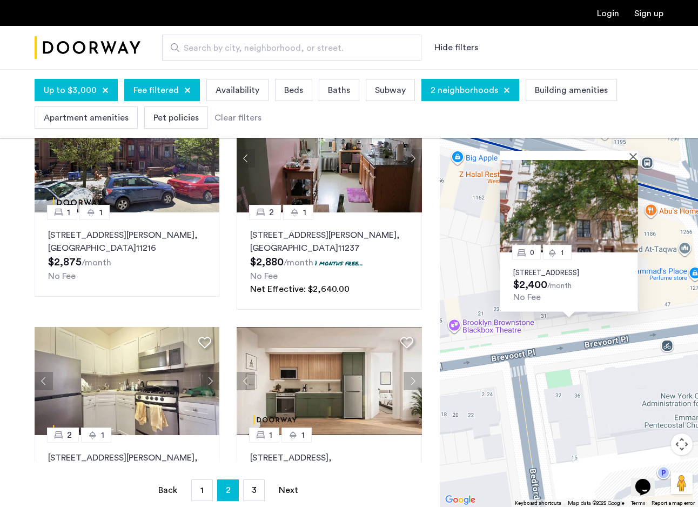
click at [582, 268] on p "33 Brevoort Place, Unit 3R, Brooklyn, NY 11216" at bounding box center [568, 272] width 111 height 9
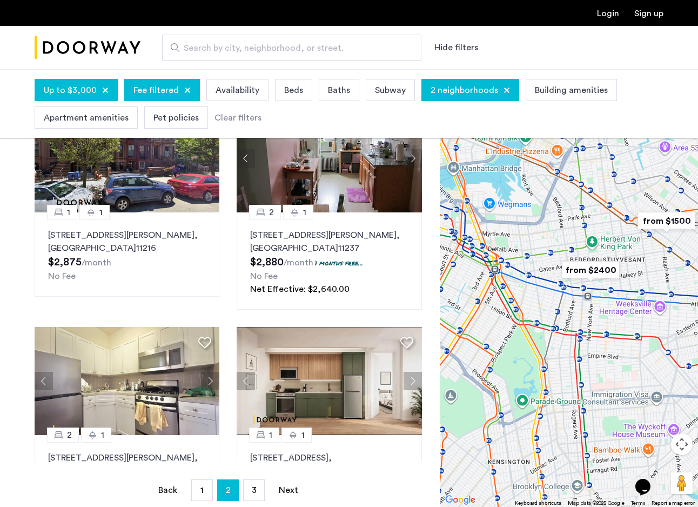
click at [588, 277] on img "from $2400" at bounding box center [590, 270] width 66 height 24
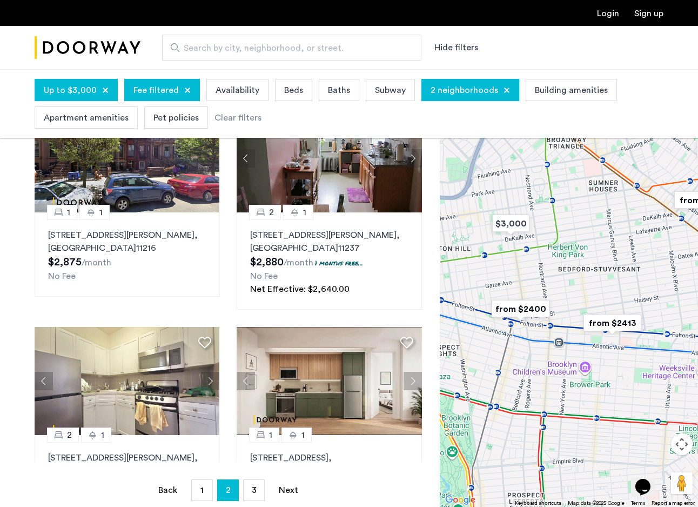
click at [627, 325] on img "from $2413" at bounding box center [612, 323] width 66 height 24
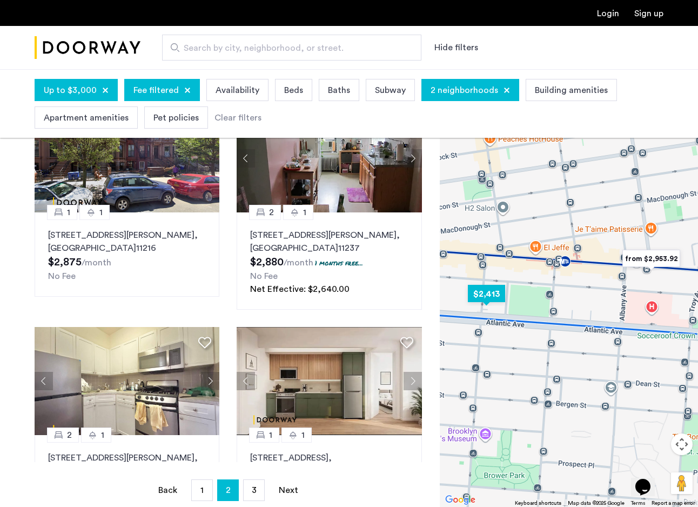
click at [480, 296] on img "$2,413" at bounding box center [486, 293] width 46 height 24
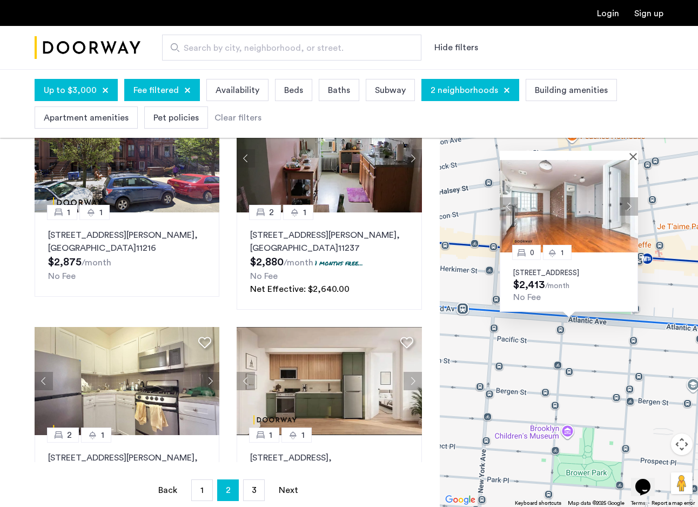
click at [558, 268] on p "31 Brooklyn Avenue, Unit 1G, Brooklyn, NY 11216" at bounding box center [568, 272] width 111 height 9
click at [631, 160] on img at bounding box center [569, 206] width 138 height 92
click at [569, 268] on p "31 Brooklyn Avenue, Unit 1G, Brooklyn, NY 11216" at bounding box center [568, 272] width 111 height 9
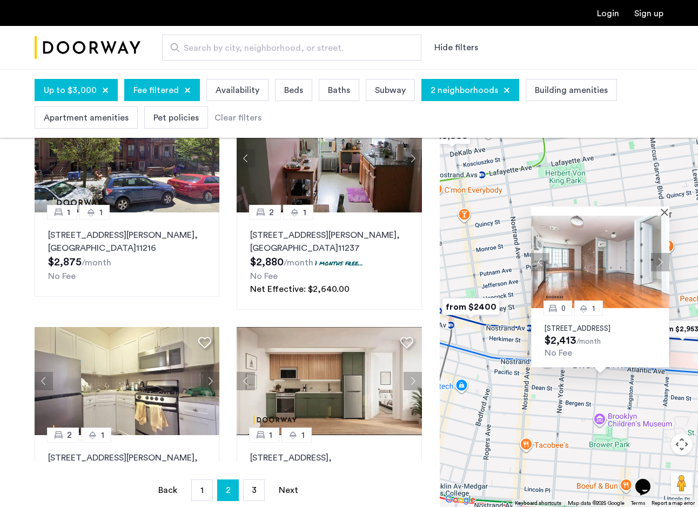
drag, startPoint x: 644, startPoint y: 293, endPoint x: 625, endPoint y: 380, distance: 89.0
click at [625, 380] on div "0 1 31 Brooklyn Avenue, Unit 1G, Brooklyn, NY 11216 $2,413 /month No Fee" at bounding box center [569, 288] width 258 height 438
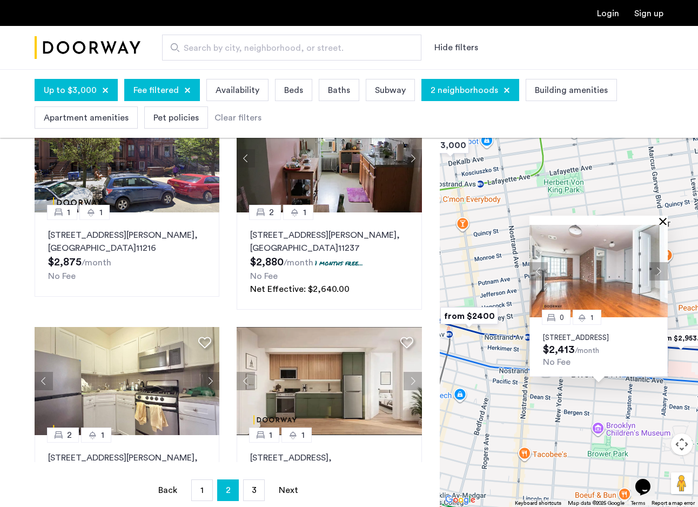
click at [663, 217] on button "Close" at bounding box center [665, 221] width 8 height 8
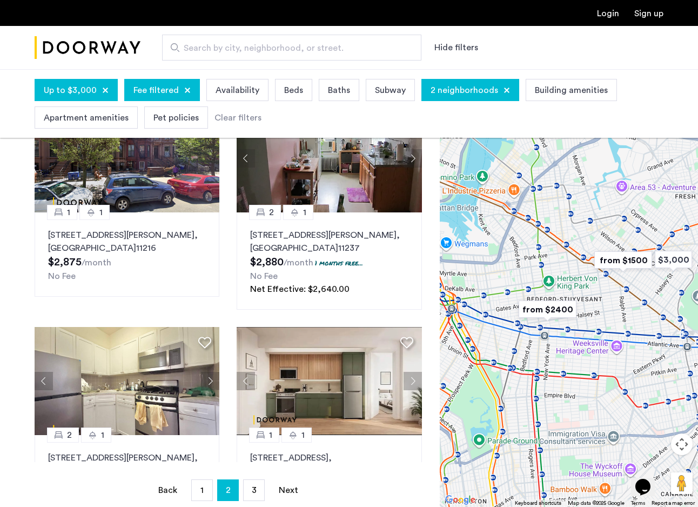
drag, startPoint x: 620, startPoint y: 279, endPoint x: 561, endPoint y: 303, distance: 63.7
click at [561, 303] on img "from $2400" at bounding box center [547, 309] width 66 height 24
click at [540, 306] on img "from $2400" at bounding box center [547, 309] width 66 height 24
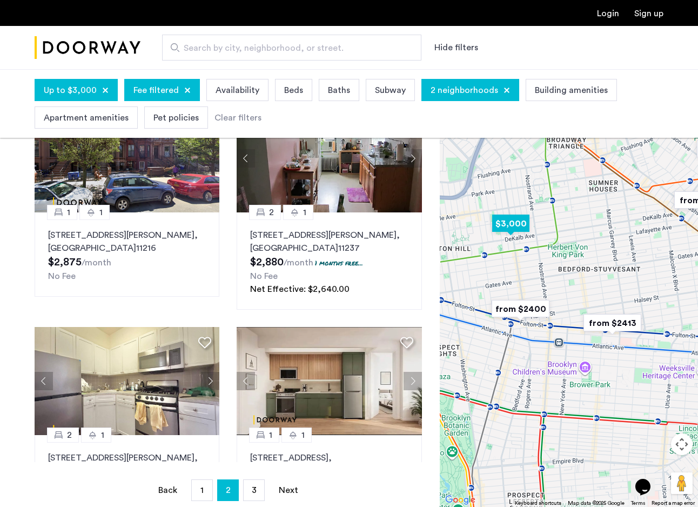
click at [512, 223] on img "$3,000" at bounding box center [511, 223] width 46 height 24
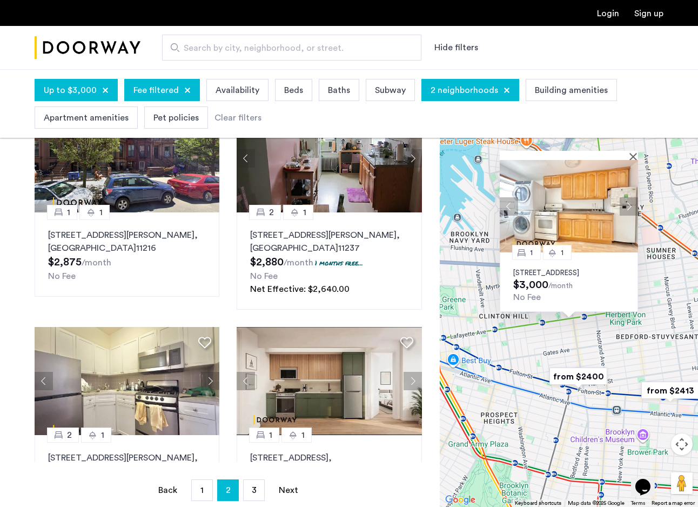
click at [538, 271] on p "984 Bedford Avenue, Unit 3, Brooklyn, NY 11205" at bounding box center [568, 272] width 111 height 9
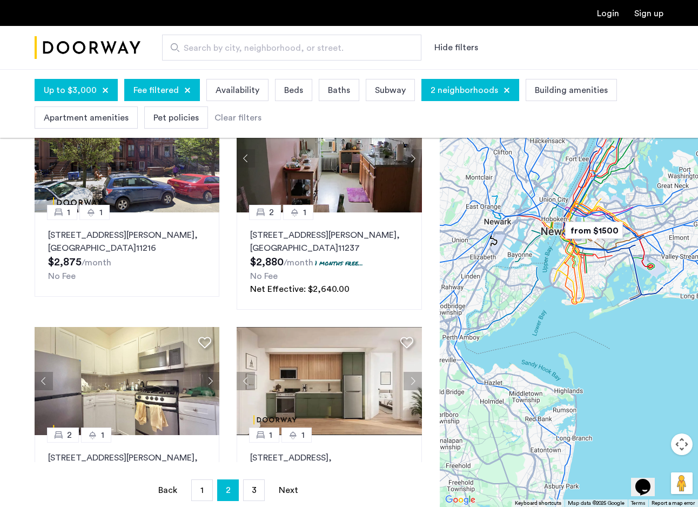
click at [478, 88] on span "2 neighborhoods" at bounding box center [465, 90] width 68 height 13
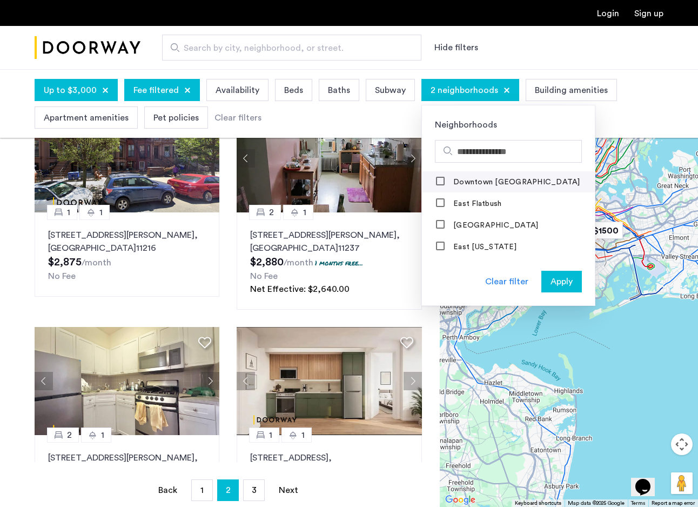
scroll to position [383, 0]
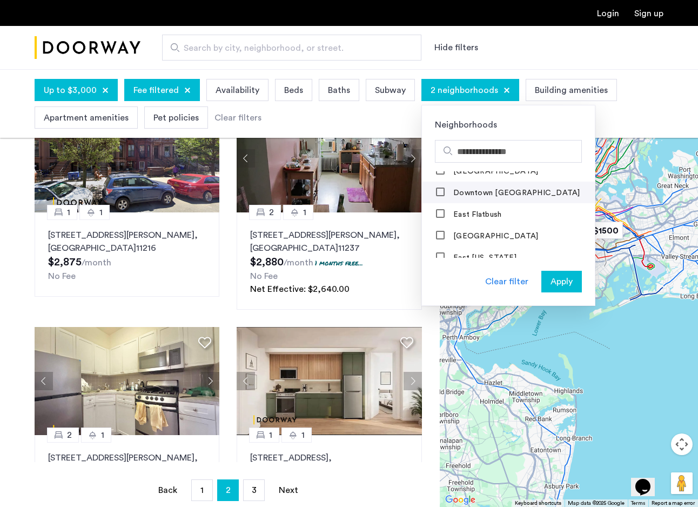
click at [487, 189] on label "Downtown Brooklyn" at bounding box center [515, 193] width 129 height 9
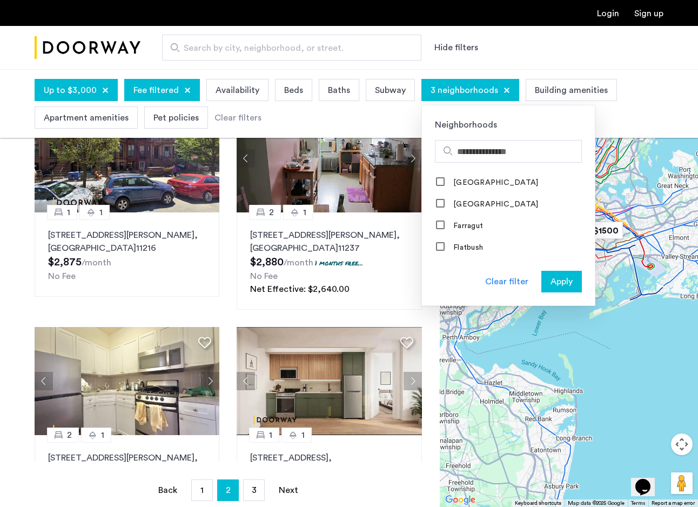
scroll to position [447, 0]
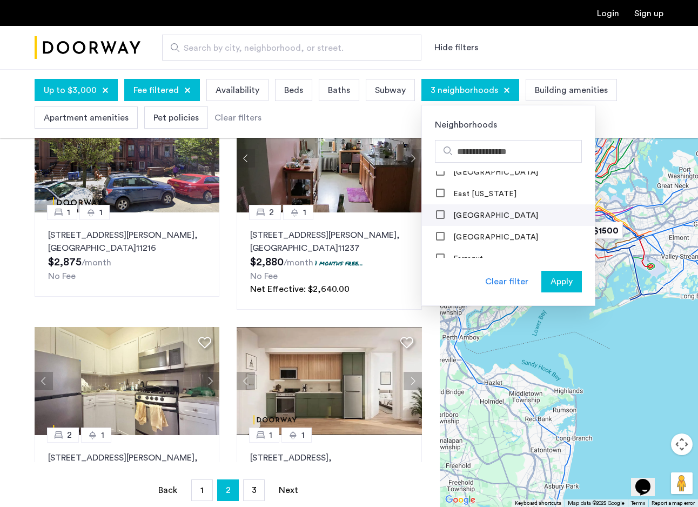
click at [483, 213] on label "East Village" at bounding box center [494, 215] width 87 height 9
click at [483, 233] on label "East Williamsburg" at bounding box center [494, 237] width 87 height 9
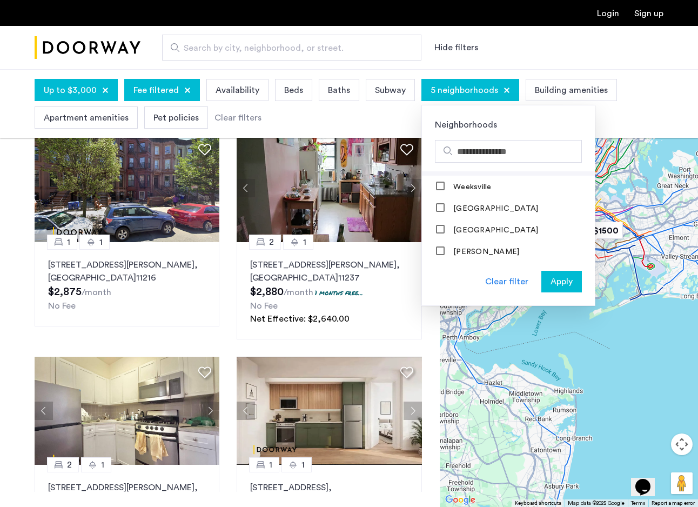
scroll to position [1240, 0]
click at [485, 205] on mat-checkbox "Williamsbridge" at bounding box center [508, 209] width 173 height 22
click at [481, 226] on label "[GEOGRAPHIC_DATA]" at bounding box center [494, 230] width 87 height 9
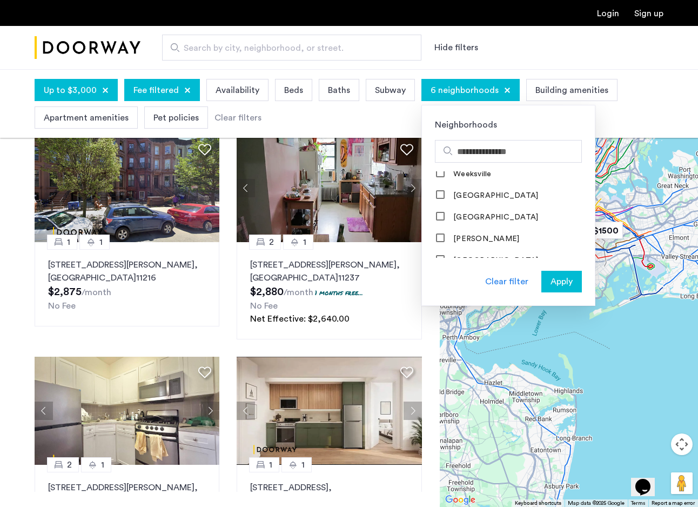
click at [553, 281] on span "Apply" at bounding box center [561, 281] width 22 height 13
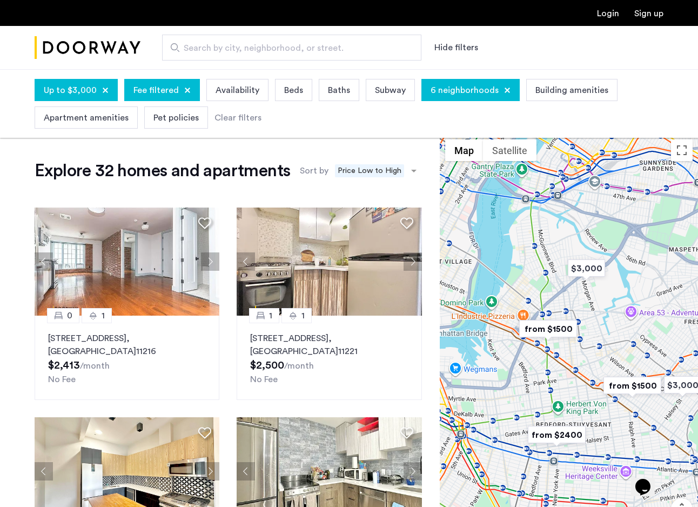
drag, startPoint x: 553, startPoint y: 305, endPoint x: 620, endPoint y: 356, distance: 83.6
click at [620, 356] on div at bounding box center [569, 353] width 258 height 438
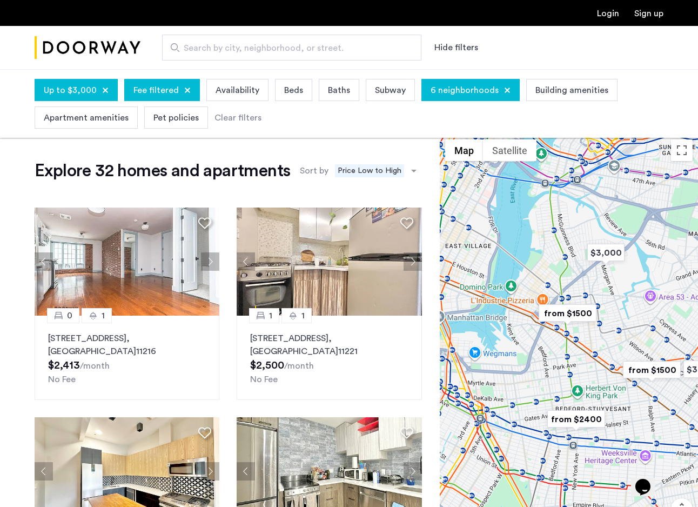
drag, startPoint x: 619, startPoint y: 378, endPoint x: 600, endPoint y: 313, distance: 67.9
click at [600, 313] on img "from $1500" at bounding box center [567, 313] width 66 height 24
click at [581, 309] on img "from $1500" at bounding box center [567, 312] width 66 height 24
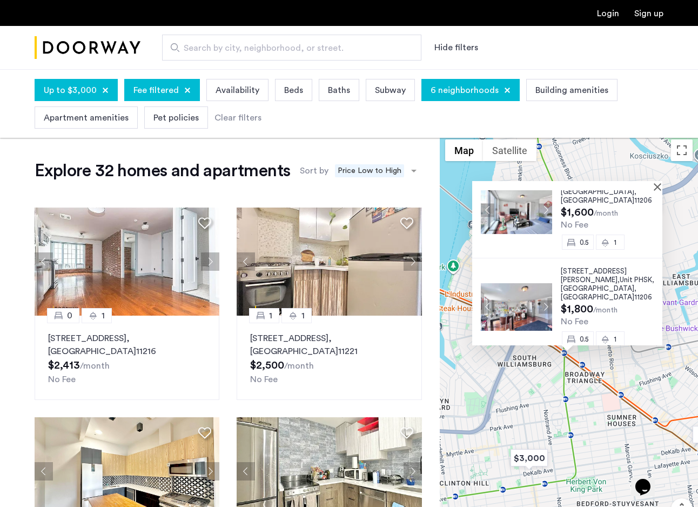
scroll to position [324, 0]
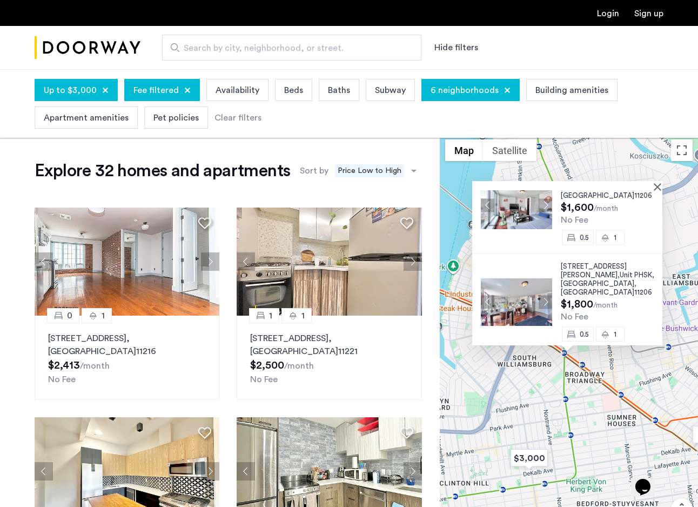
click at [620, 271] on span "Unit PHSK," at bounding box center [637, 274] width 35 height 7
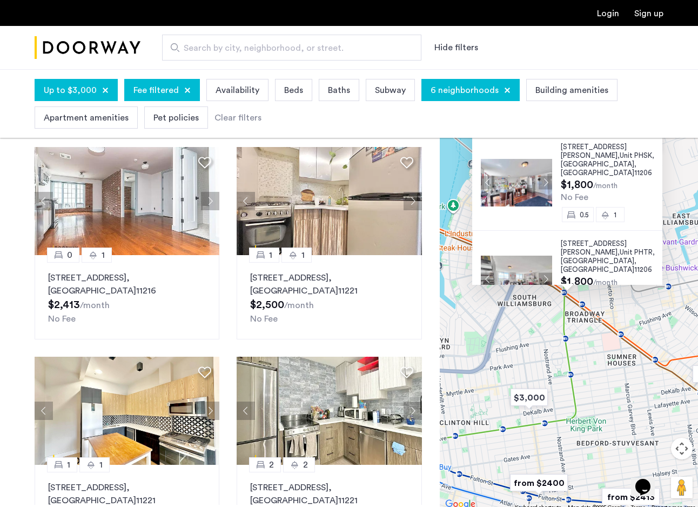
scroll to position [101, 0]
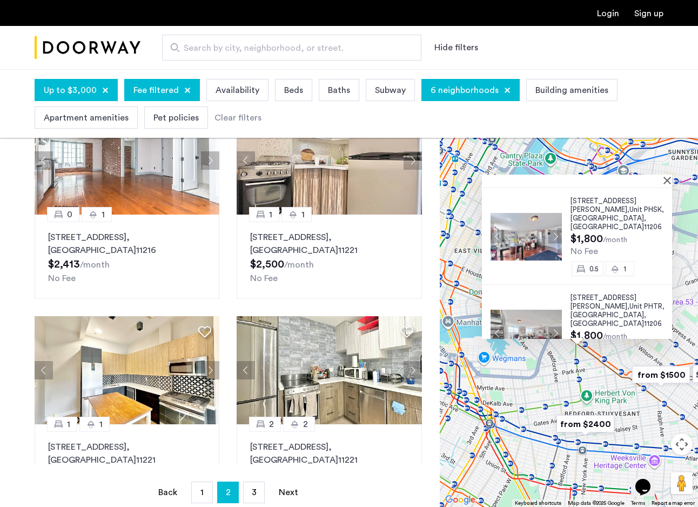
drag, startPoint x: 599, startPoint y: 388, endPoint x: 588, endPoint y: 391, distance: 10.8
click at [588, 391] on div "16 Meserole Street, Unit PHSR, Brooklyn , NY 11206 $1,500 /month No Fee 0.5 1 1…" at bounding box center [569, 288] width 258 height 438
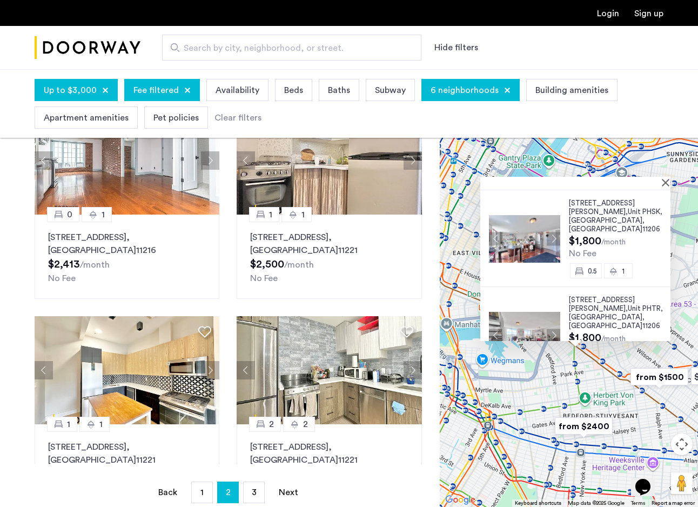
click at [504, 91] on div at bounding box center [507, 90] width 6 height 6
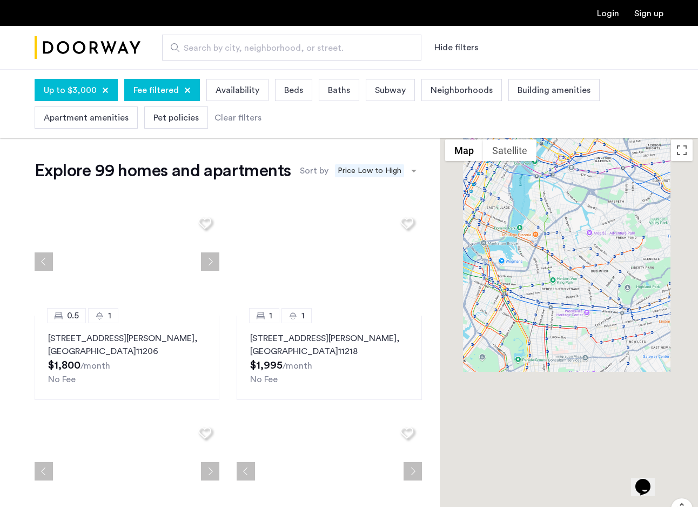
click at [470, 86] on span "Neighborhoods" at bounding box center [462, 90] width 62 height 13
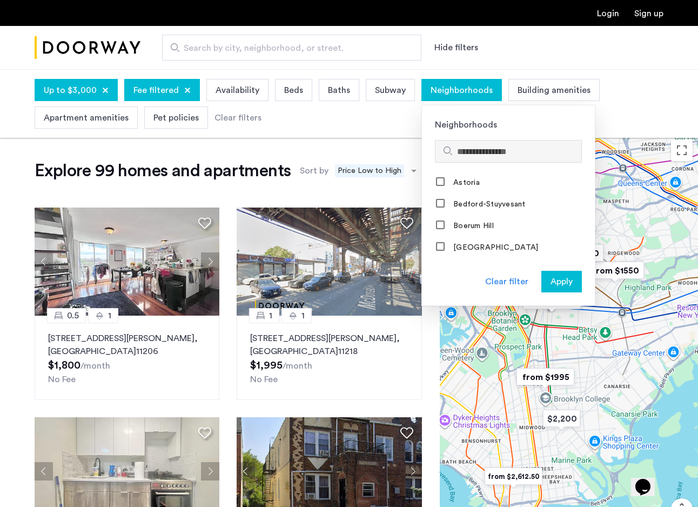
click at [463, 151] on input "Search hoods" at bounding box center [517, 151] width 120 height 13
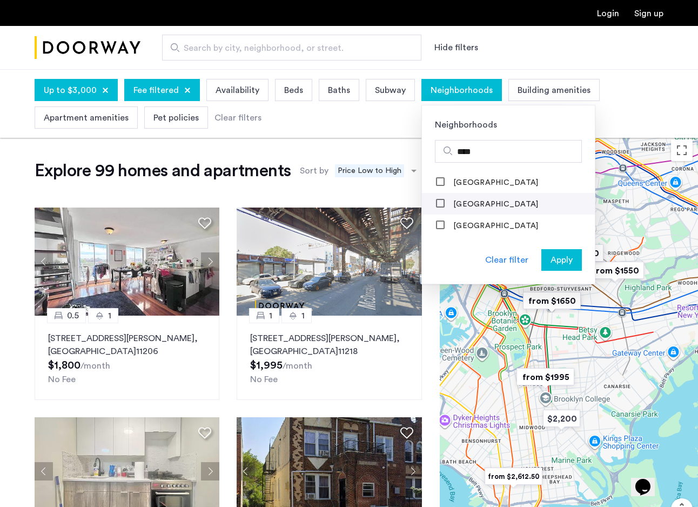
click at [474, 200] on label "Williamsbridge" at bounding box center [494, 204] width 87 height 9
click at [486, 184] on label "East Williamsburg" at bounding box center [494, 182] width 87 height 9
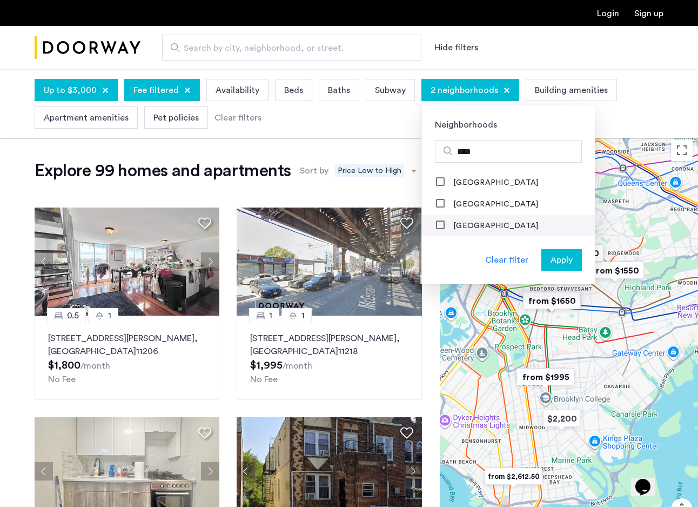
click at [487, 224] on label "[GEOGRAPHIC_DATA]" at bounding box center [494, 225] width 87 height 9
click at [487, 205] on label "Williamsbridge" at bounding box center [494, 204] width 87 height 9
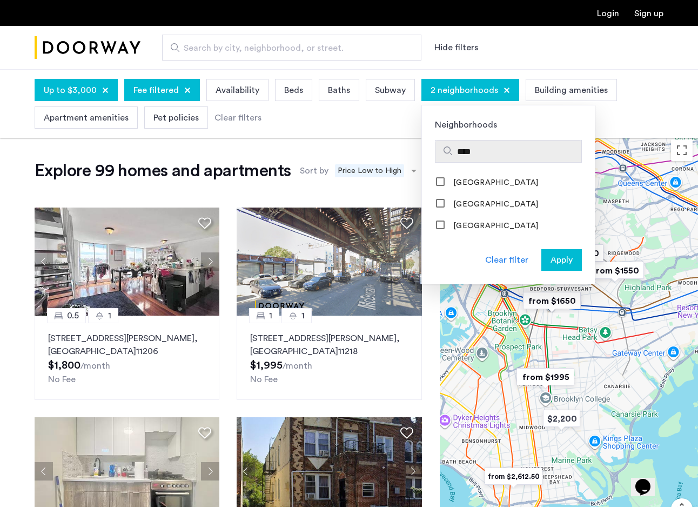
click at [482, 157] on input "****" at bounding box center [517, 151] width 120 height 13
type input "*"
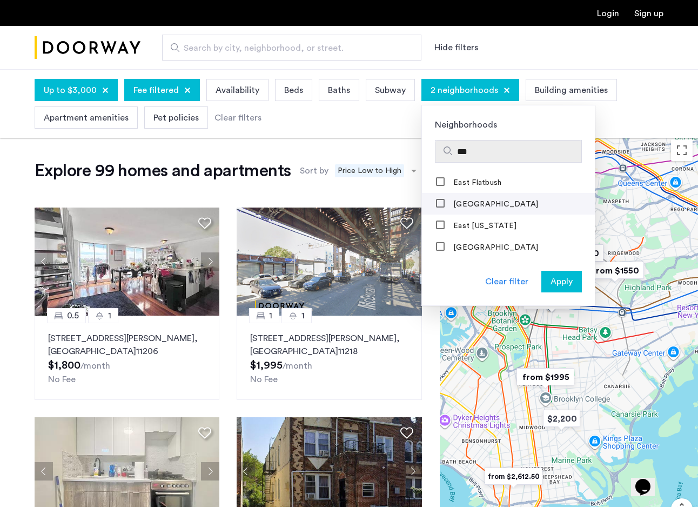
type input "***"
click at [490, 211] on mat-checkbox "East Harlem" at bounding box center [508, 204] width 173 height 22
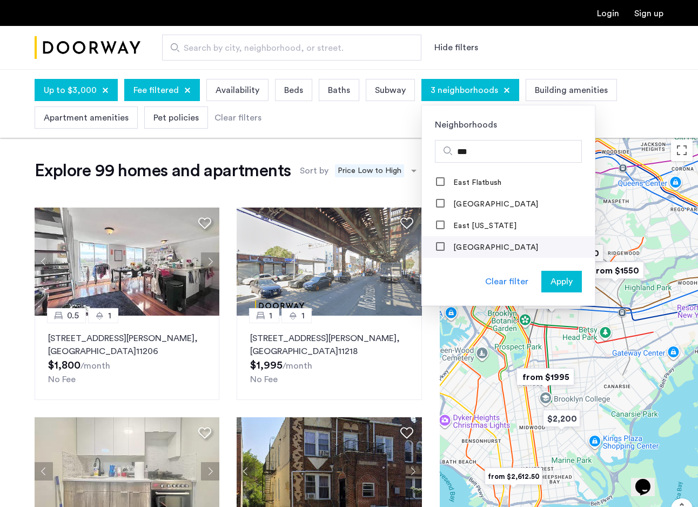
click at [438, 240] on mat-checkbox "East Village" at bounding box center [508, 247] width 173 height 22
click at [436, 230] on div at bounding box center [440, 225] width 9 height 9
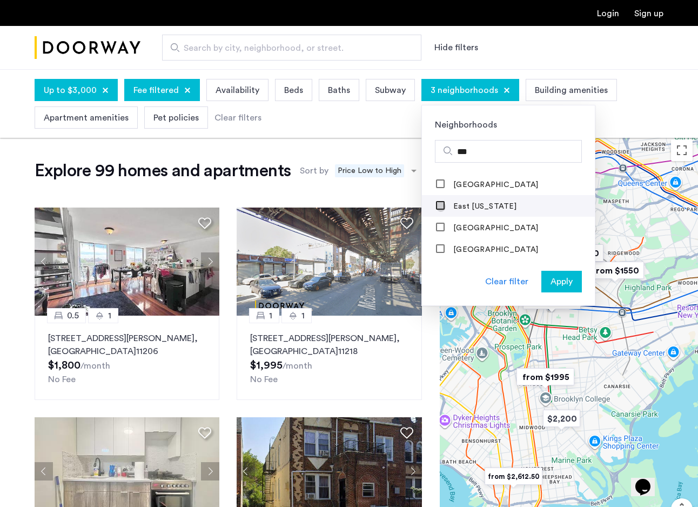
scroll to position [22, 0]
click at [554, 281] on span "Apply" at bounding box center [561, 281] width 22 height 13
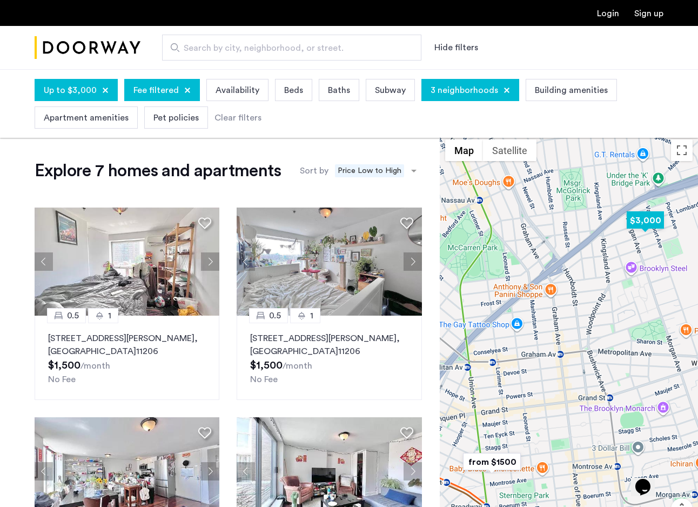
click at [653, 225] on img "$3,000" at bounding box center [645, 220] width 46 height 24
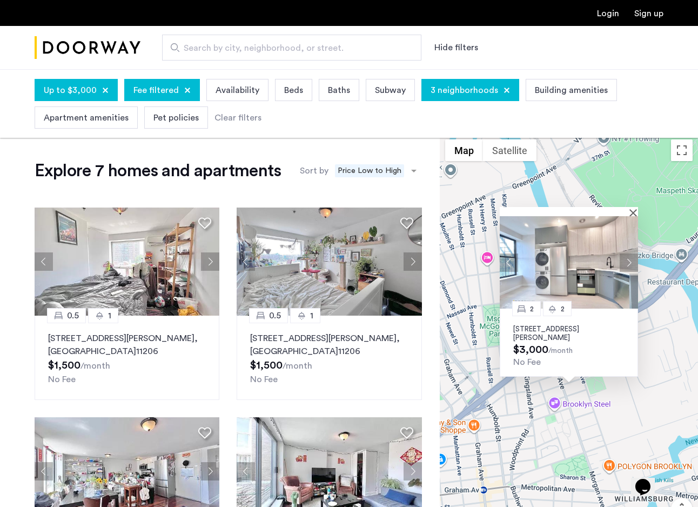
click at [304, 92] on div "Beds" at bounding box center [293, 90] width 37 height 22
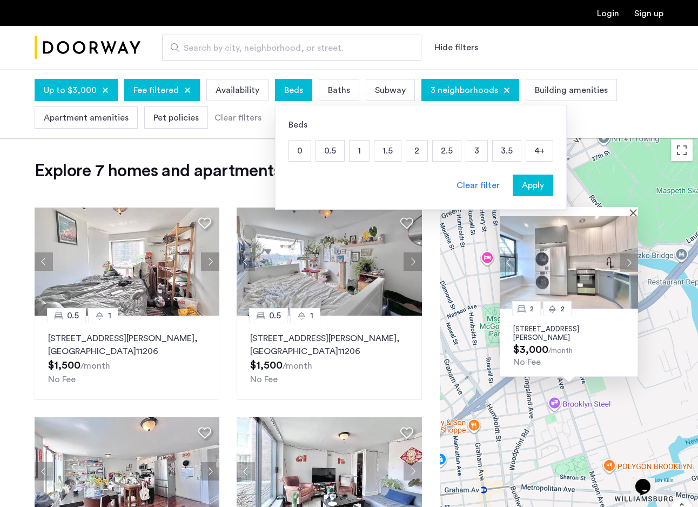
click at [304, 92] on div "Beds" at bounding box center [293, 90] width 37 height 22
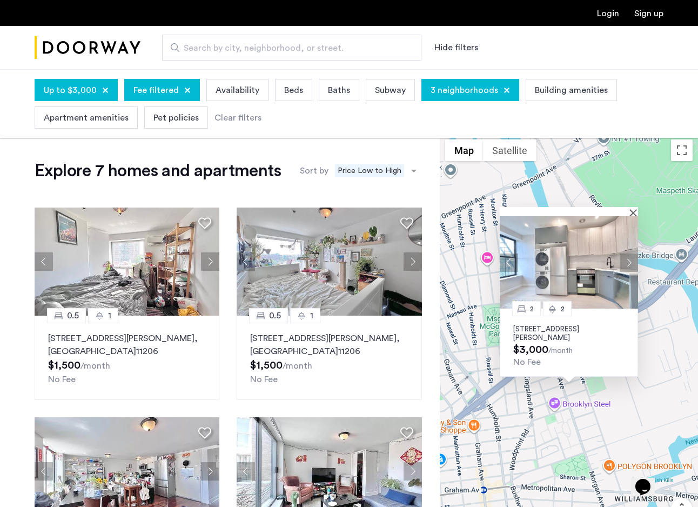
click at [243, 92] on span "Availability" at bounding box center [238, 90] width 44 height 13
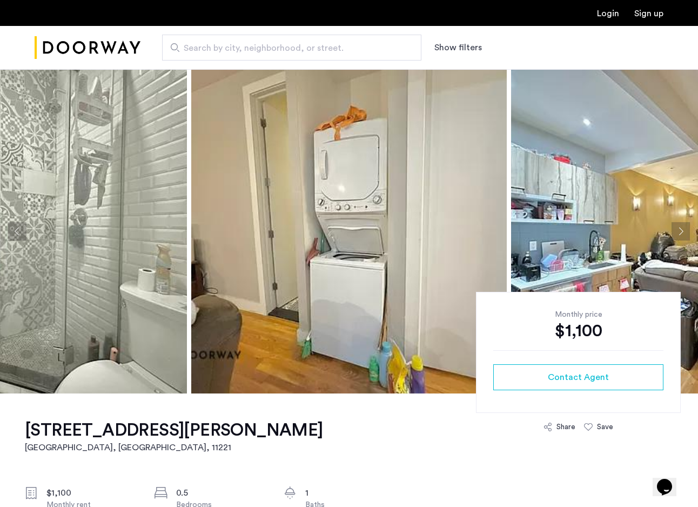
click at [463, 176] on img at bounding box center [348, 231] width 315 height 324
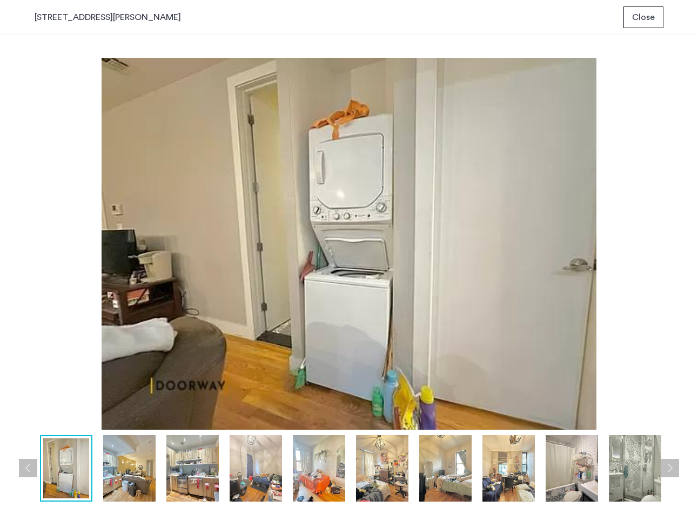
click at [678, 474] on button "Next apartment" at bounding box center [670, 468] width 18 height 18
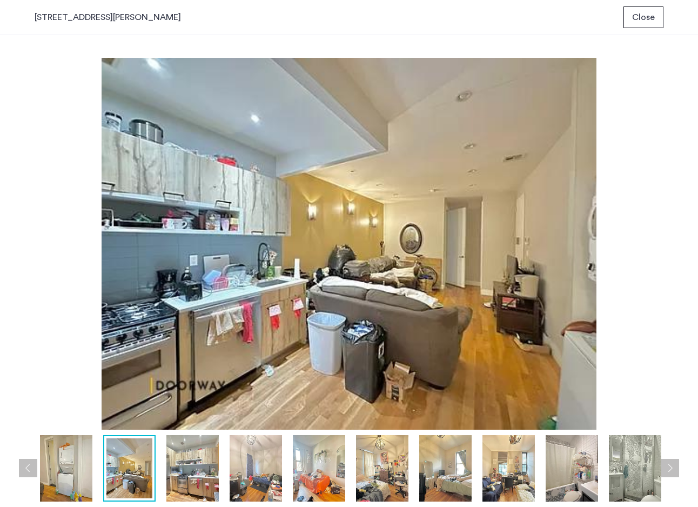
click at [678, 474] on button "Next apartment" at bounding box center [670, 468] width 18 height 18
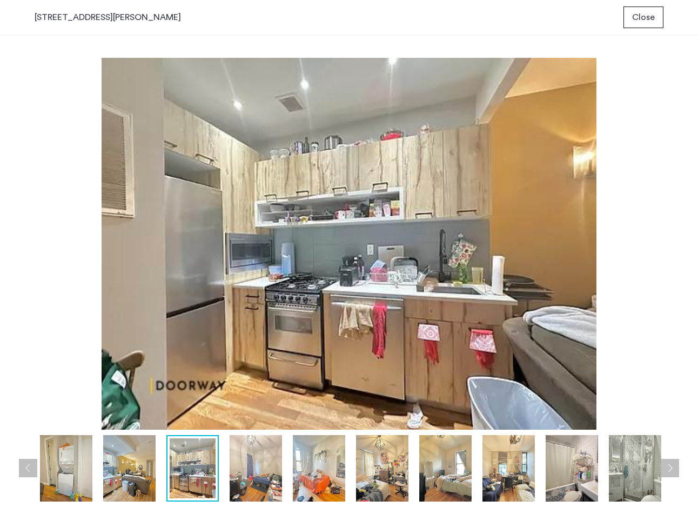
click at [678, 474] on button "Next apartment" at bounding box center [670, 468] width 18 height 18
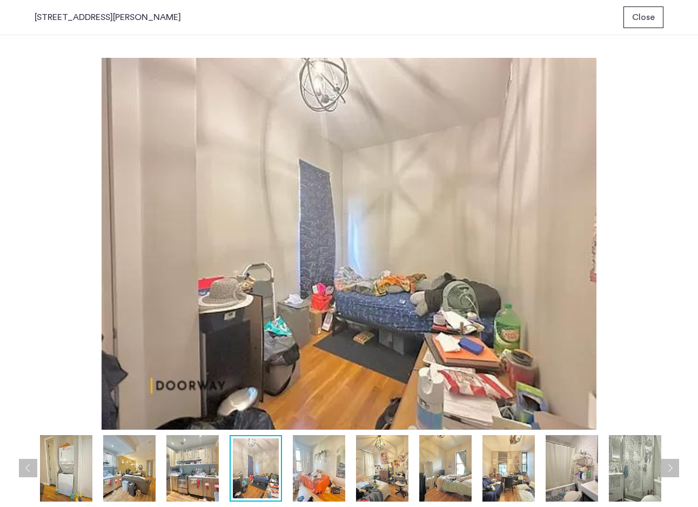
click at [678, 474] on button "Next apartment" at bounding box center [670, 468] width 18 height 18
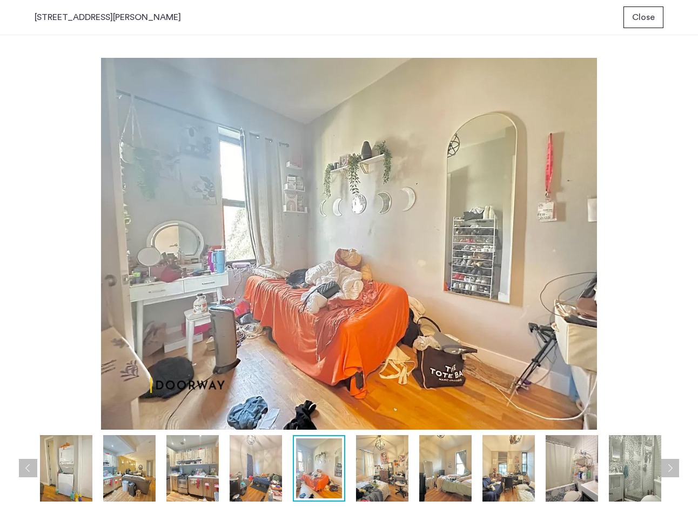
click at [678, 474] on button "Next apartment" at bounding box center [670, 468] width 18 height 18
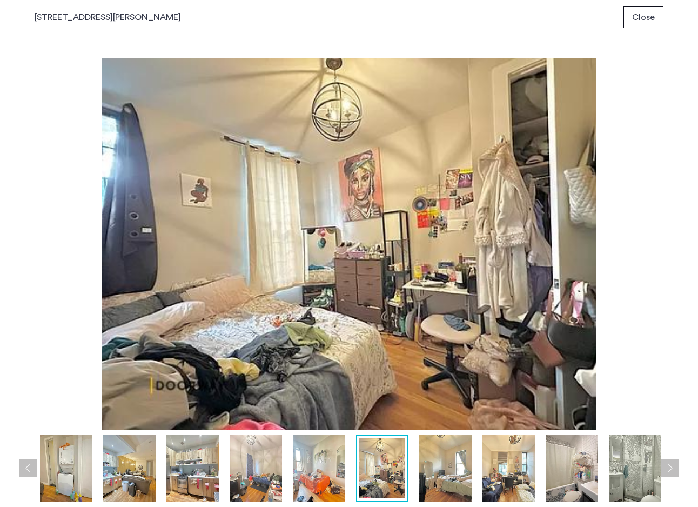
click at [678, 474] on button "Next apartment" at bounding box center [670, 468] width 18 height 18
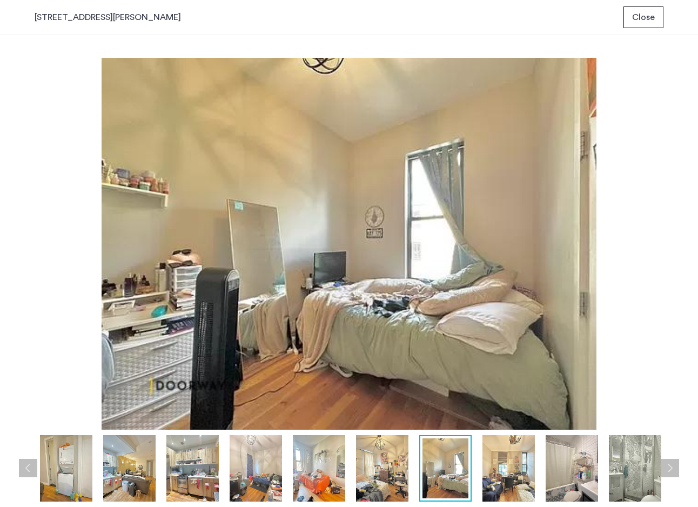
click at [678, 474] on button "Next apartment" at bounding box center [670, 468] width 18 height 18
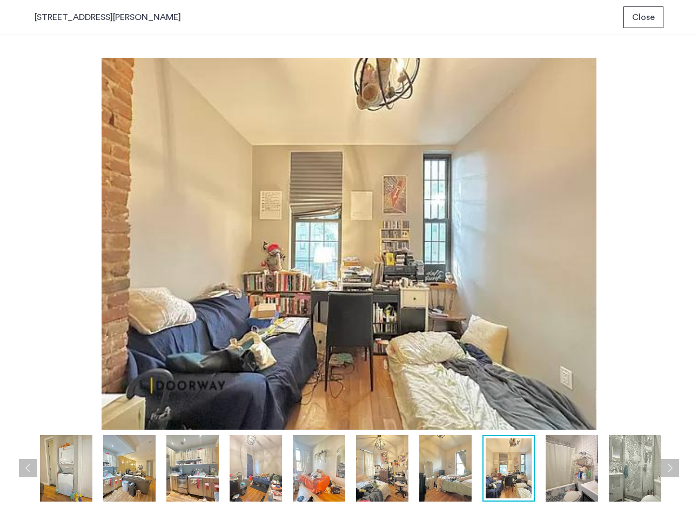
click at [678, 474] on button "Next apartment" at bounding box center [670, 468] width 18 height 18
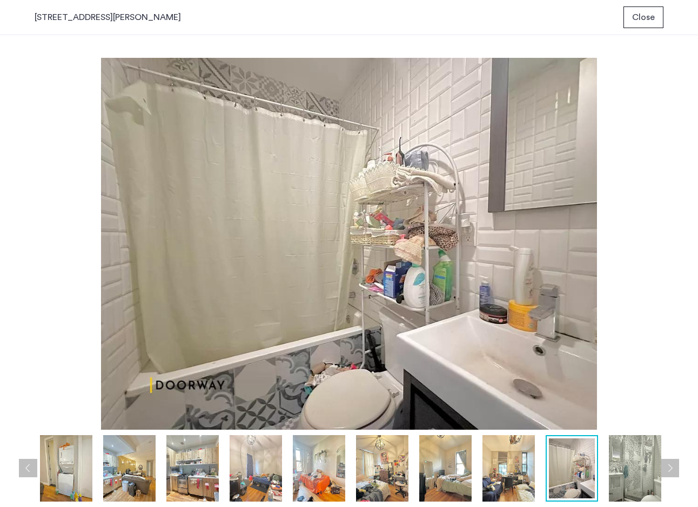
click at [678, 474] on button "Next apartment" at bounding box center [670, 468] width 18 height 18
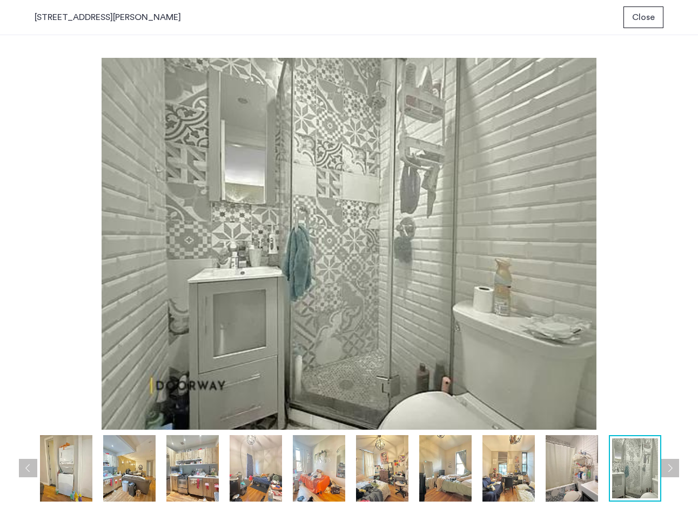
click at [641, 19] on span "Close" at bounding box center [643, 17] width 23 height 13
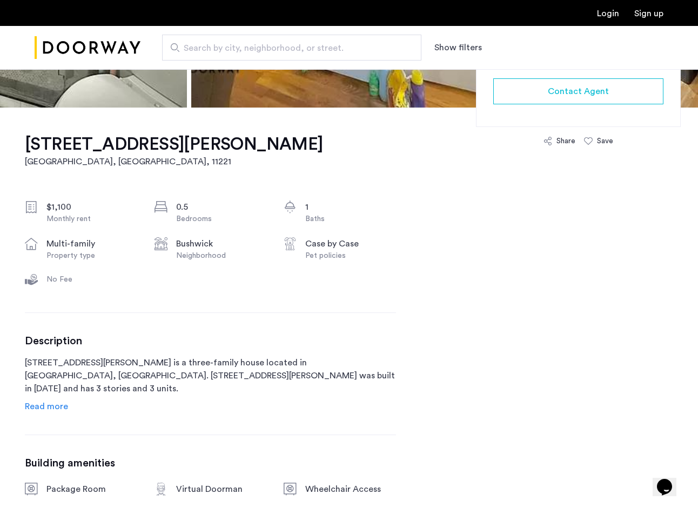
scroll to position [287, 0]
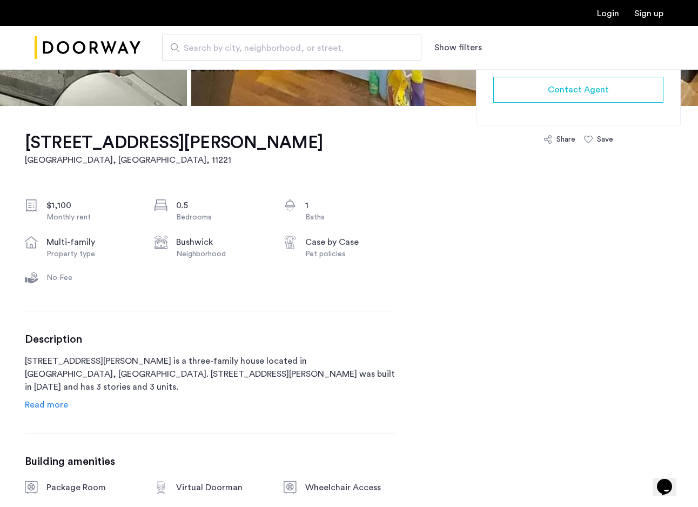
click at [44, 404] on span "Read more" at bounding box center [46, 404] width 43 height 9
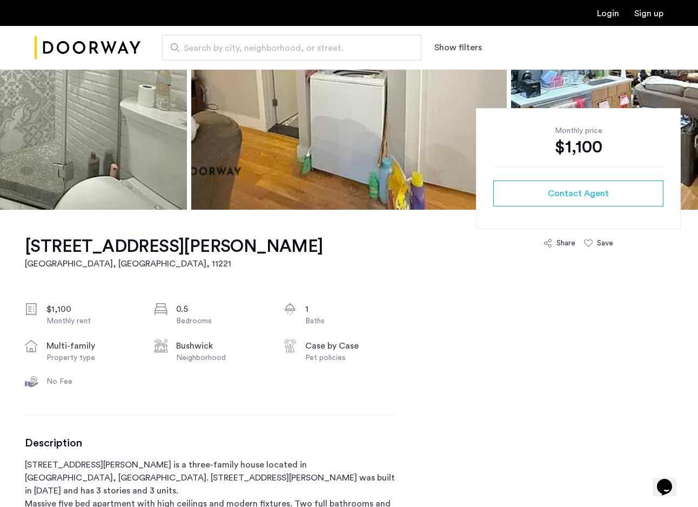
scroll to position [0, 0]
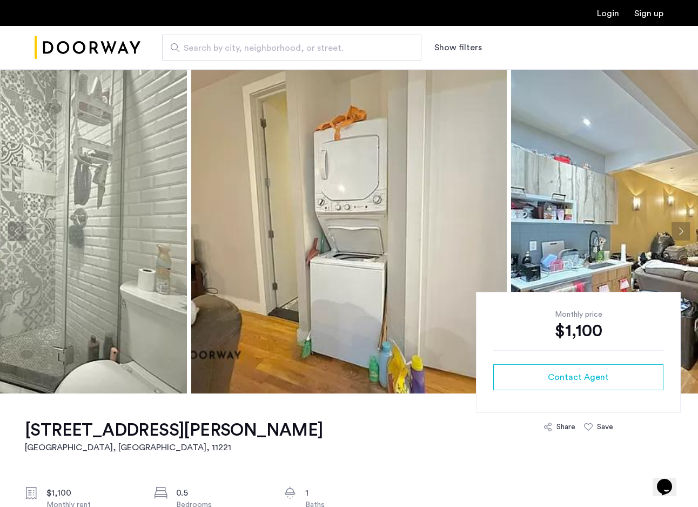
click at [193, 427] on h1 "1120 Hancock Street, Unit 2MR" at bounding box center [174, 430] width 298 height 22
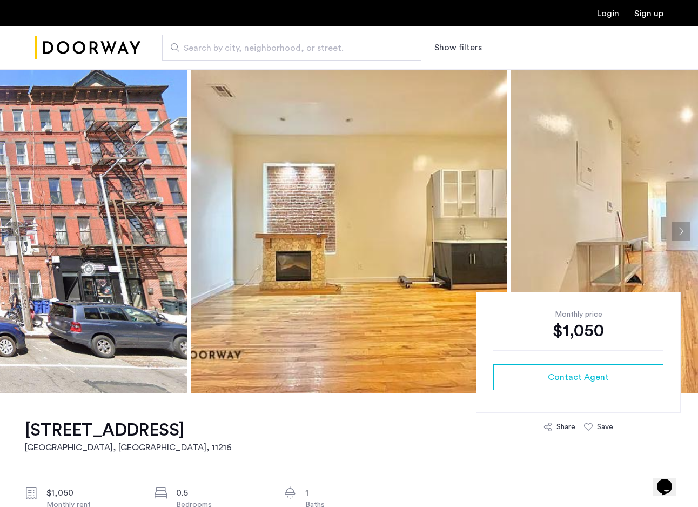
click at [377, 182] on img at bounding box center [348, 231] width 315 height 324
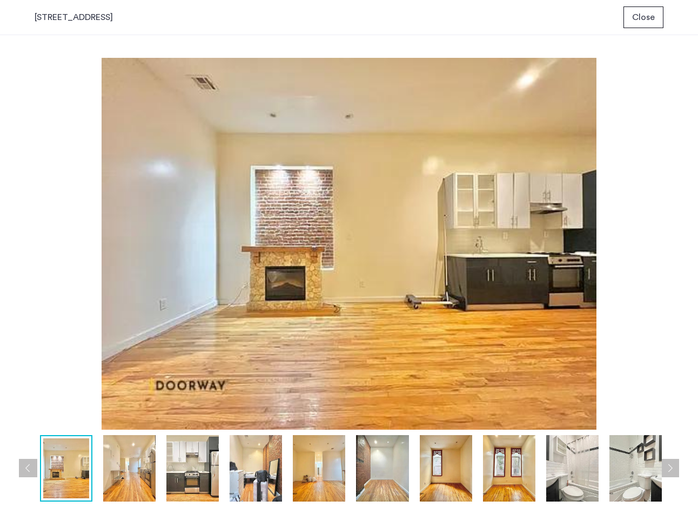
click at [182, 453] on img at bounding box center [192, 468] width 52 height 66
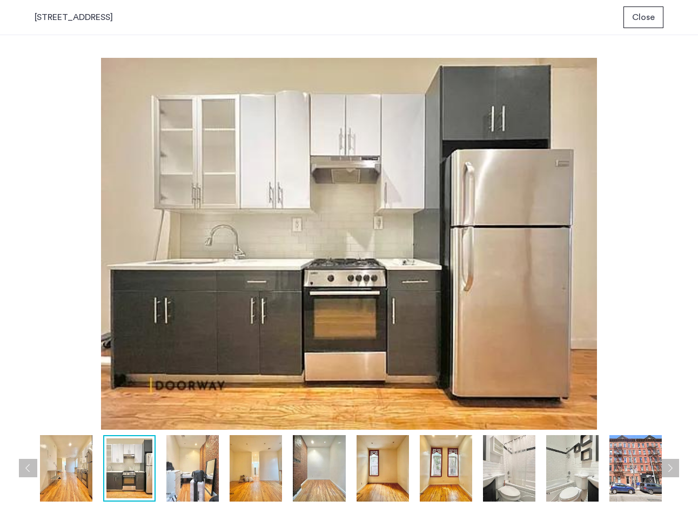
click at [80, 455] on img at bounding box center [66, 468] width 52 height 66
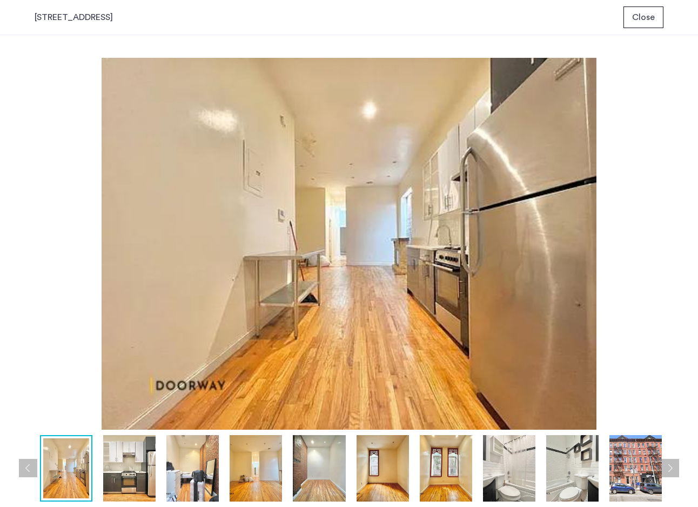
click at [136, 459] on img at bounding box center [129, 468] width 52 height 66
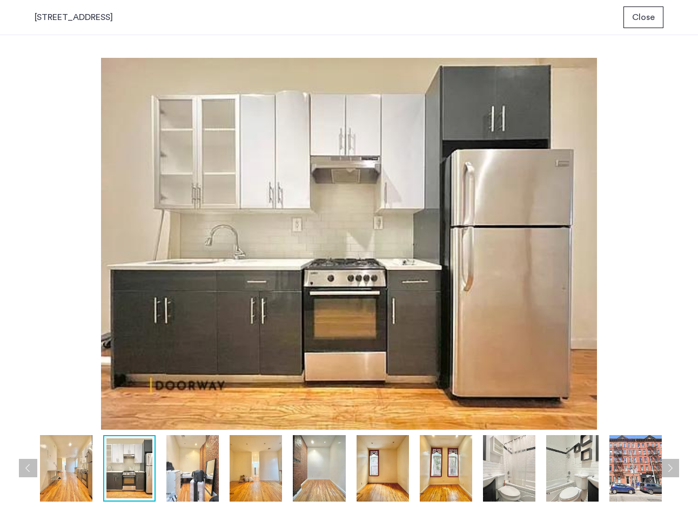
click at [165, 459] on div at bounding box center [320, 468] width 698 height 66
click at [178, 456] on img at bounding box center [192, 468] width 52 height 66
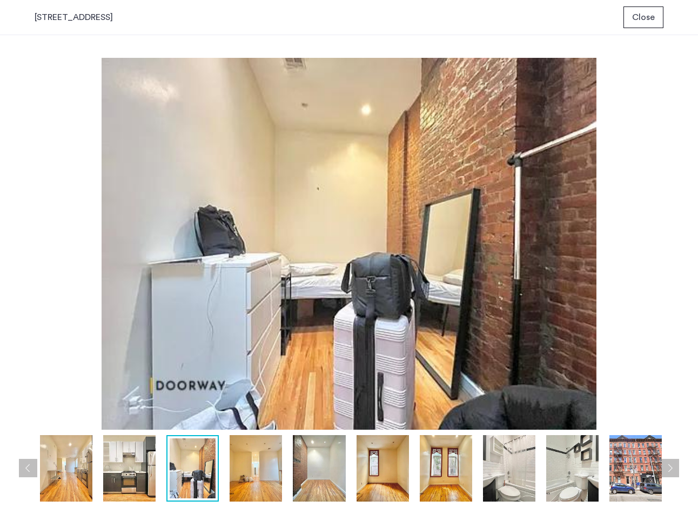
click at [680, 460] on div "prev next prev next" at bounding box center [349, 271] width 698 height 472
click at [677, 462] on button "Next apartment" at bounding box center [670, 468] width 18 height 18
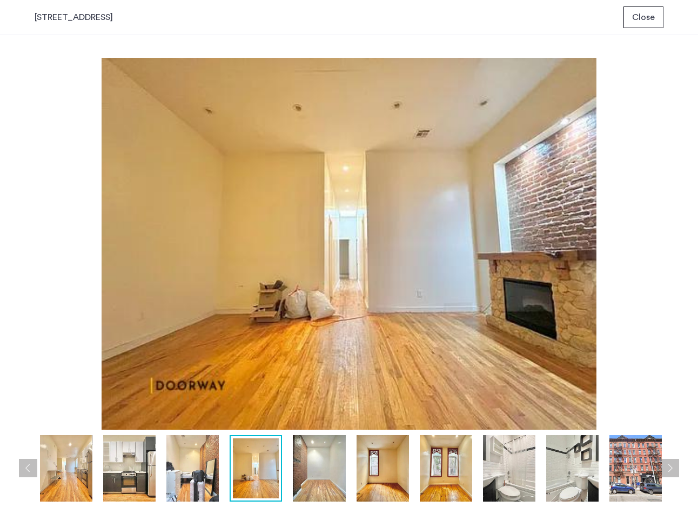
click at [677, 461] on button "Next apartment" at bounding box center [670, 468] width 18 height 18
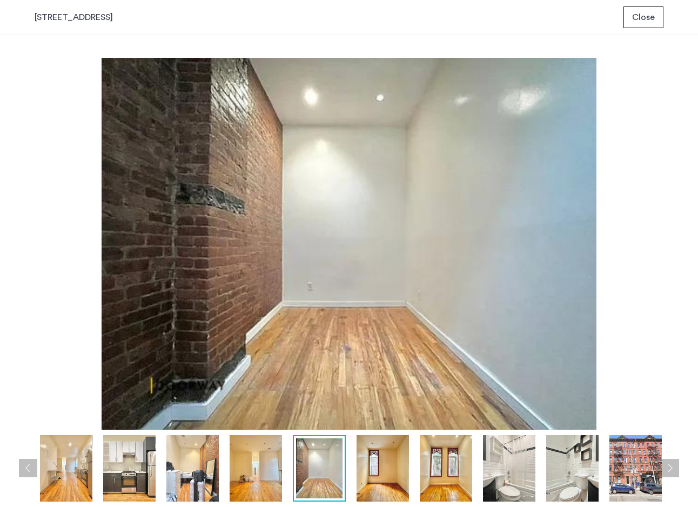
click at [677, 461] on button "Next apartment" at bounding box center [670, 468] width 18 height 18
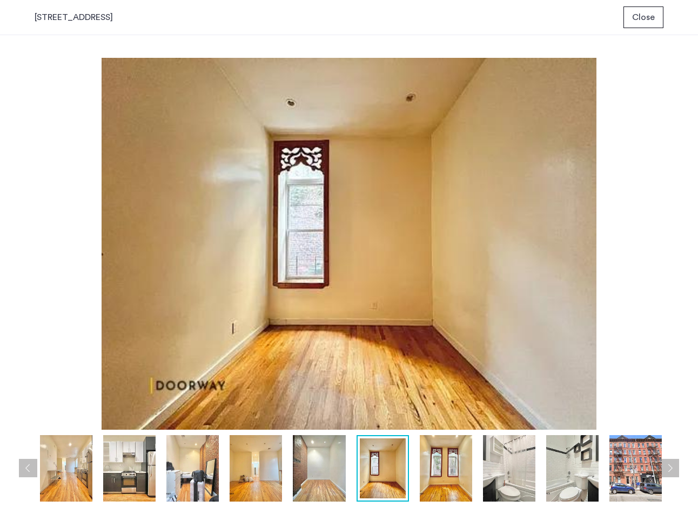
click at [677, 461] on button "Next apartment" at bounding box center [670, 468] width 18 height 18
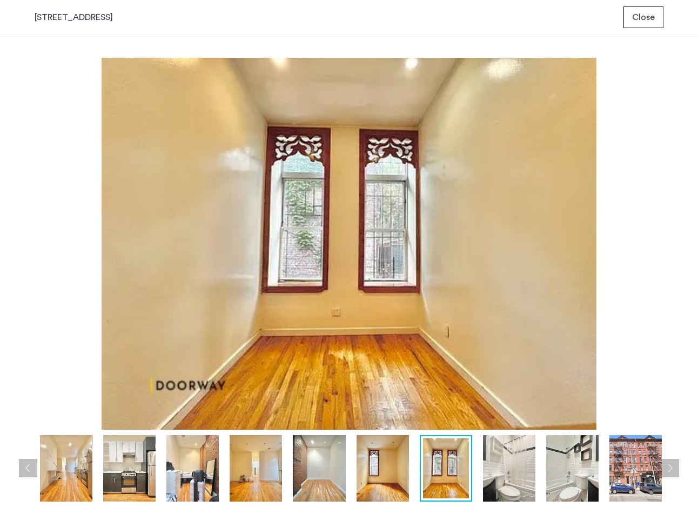
click at [677, 461] on button "Next apartment" at bounding box center [670, 468] width 18 height 18
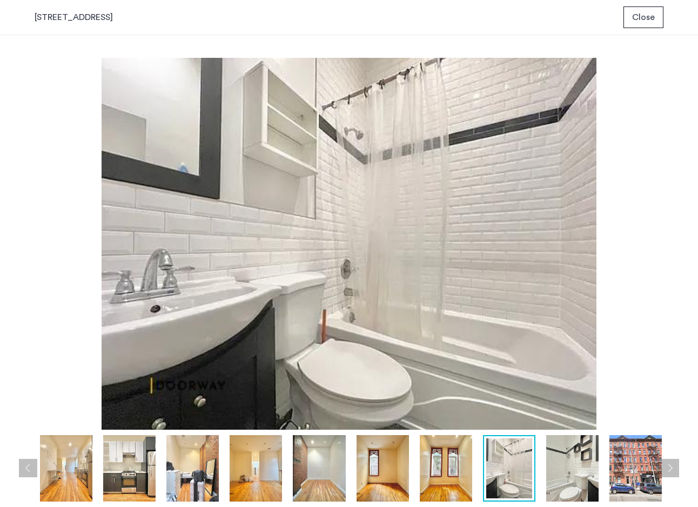
click at [677, 461] on button "Next apartment" at bounding box center [670, 468] width 18 height 18
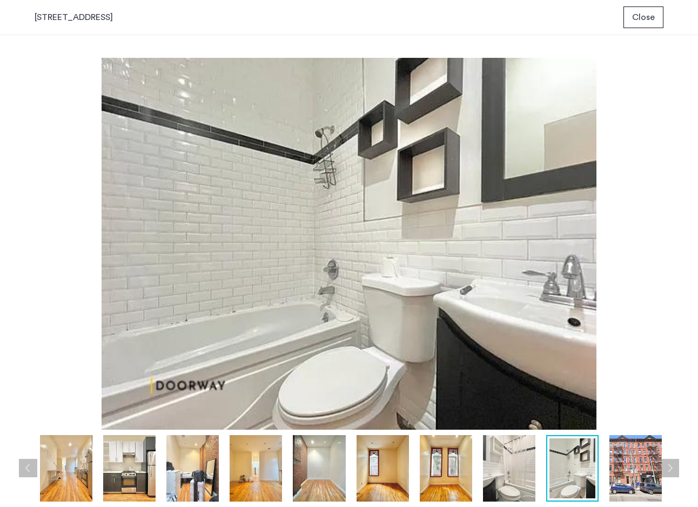
click at [677, 461] on button "Next apartment" at bounding box center [670, 468] width 18 height 18
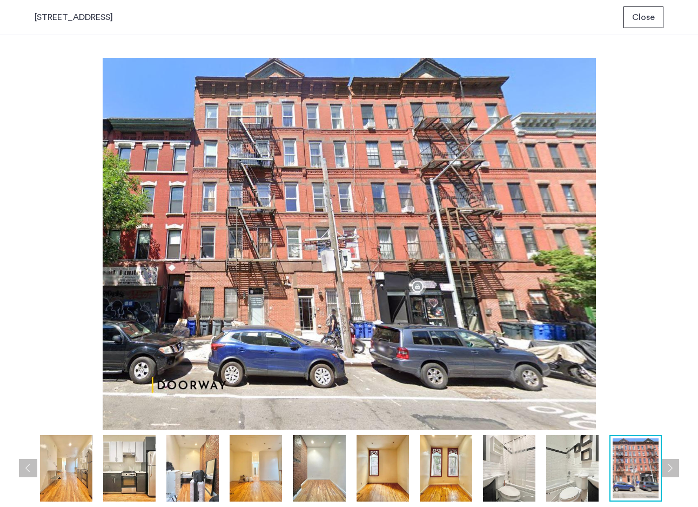
click at [677, 461] on button "Next apartment" at bounding box center [670, 468] width 18 height 18
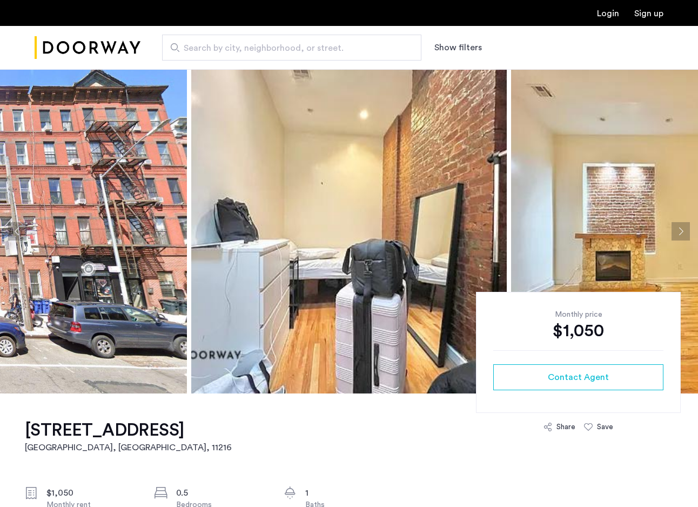
click at [439, 261] on img at bounding box center [348, 231] width 315 height 324
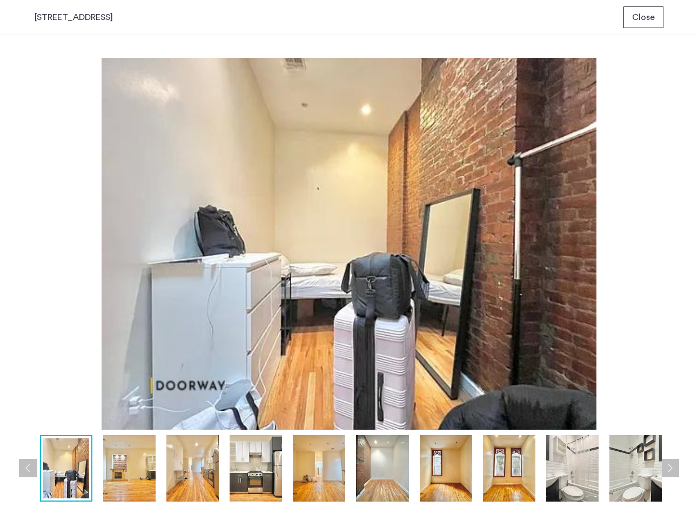
click at [671, 467] on button "Next apartment" at bounding box center [670, 468] width 18 height 18
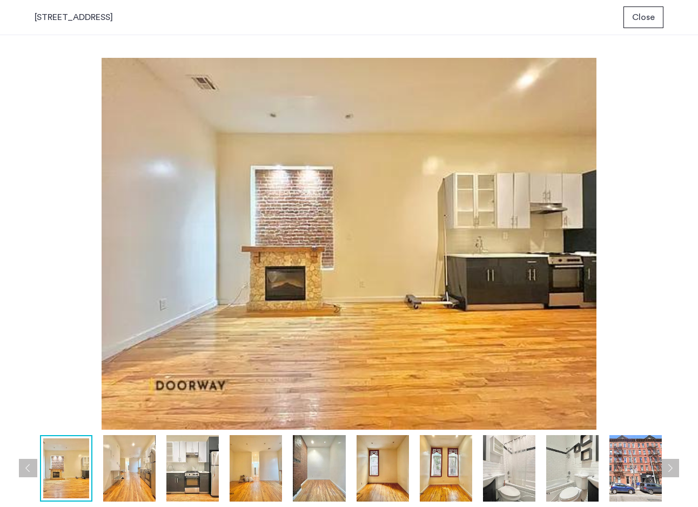
click at [671, 467] on button "Next apartment" at bounding box center [670, 468] width 18 height 18
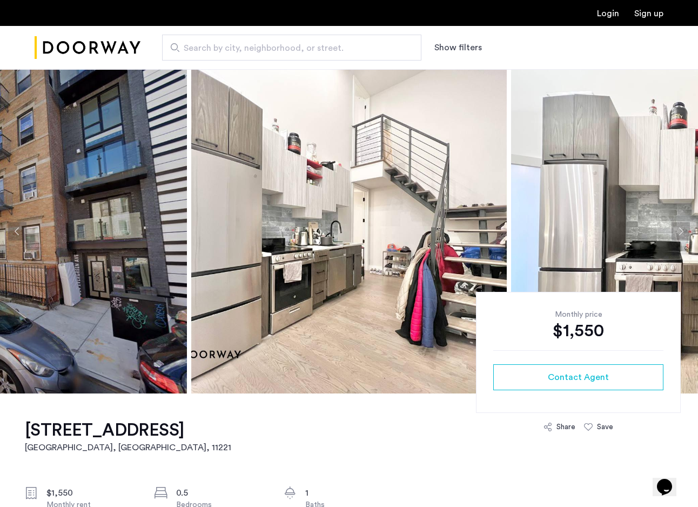
click at [230, 189] on img at bounding box center [348, 231] width 315 height 324
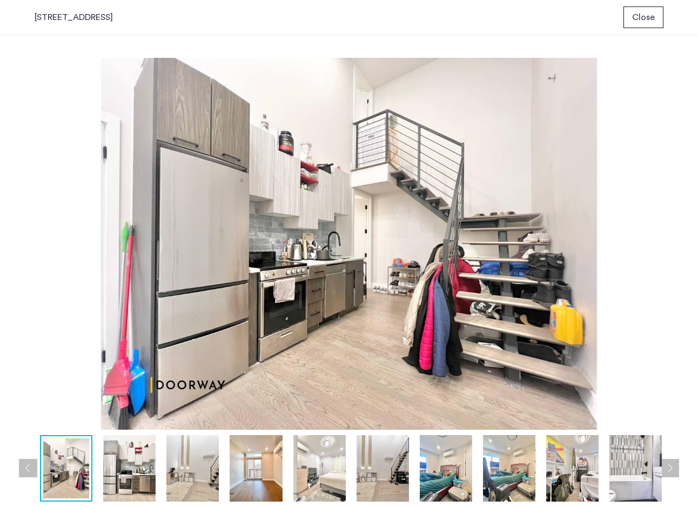
click at [674, 467] on button "Next apartment" at bounding box center [670, 468] width 18 height 18
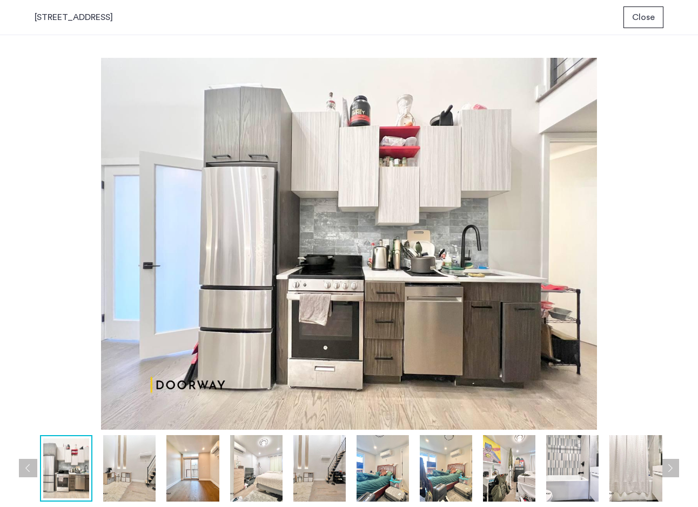
click at [674, 467] on button "Next apartment" at bounding box center [670, 468] width 18 height 18
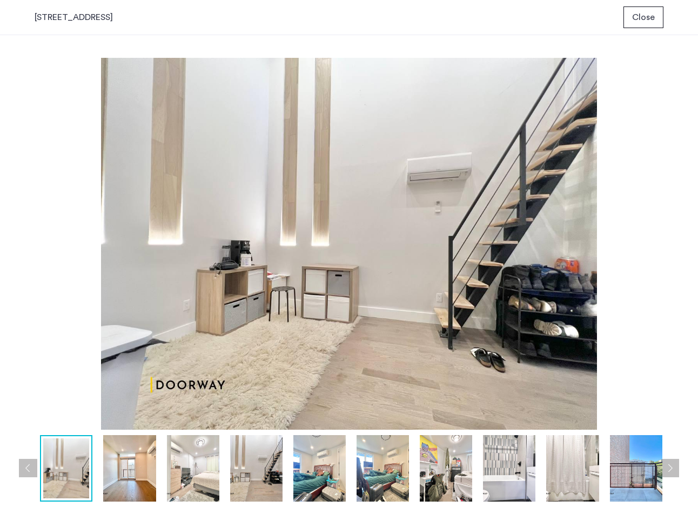
click at [674, 467] on button "Next apartment" at bounding box center [670, 468] width 18 height 18
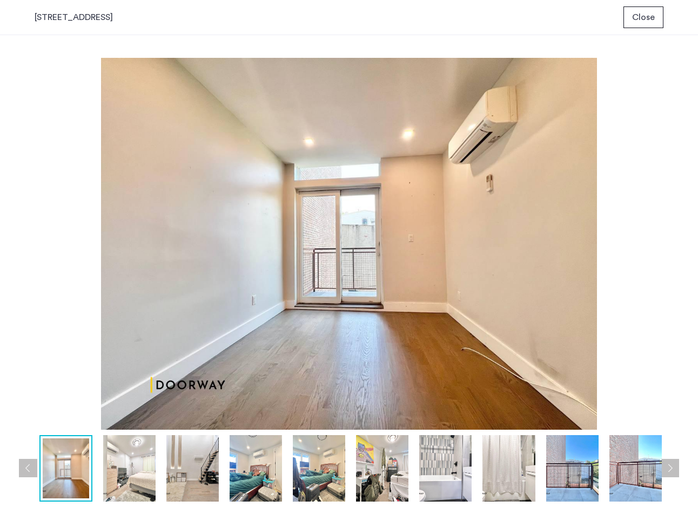
click at [674, 467] on button "Next apartment" at bounding box center [670, 468] width 18 height 18
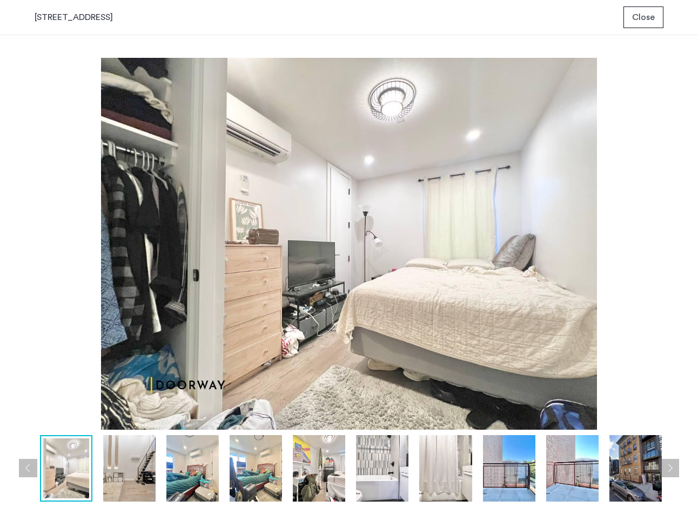
click at [674, 467] on button "Next apartment" at bounding box center [670, 468] width 18 height 18
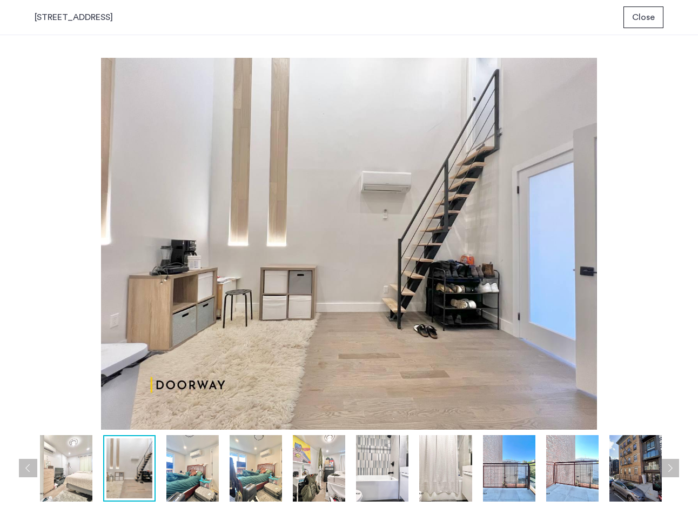
click at [674, 467] on button "Next apartment" at bounding box center [670, 468] width 18 height 18
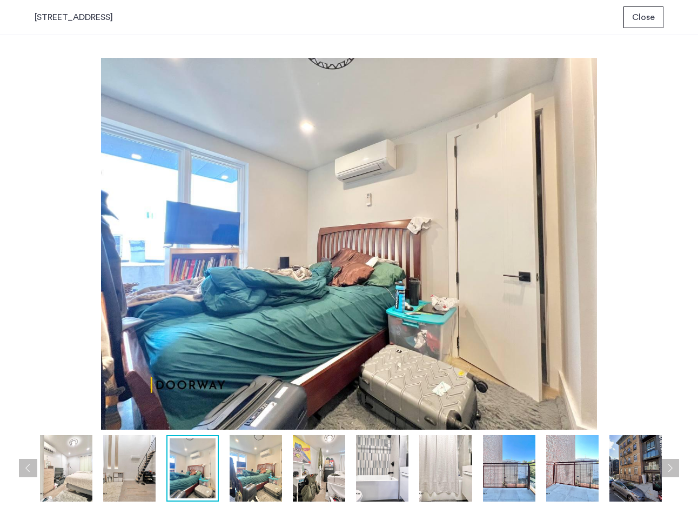
click at [674, 467] on button "Next apartment" at bounding box center [670, 468] width 18 height 18
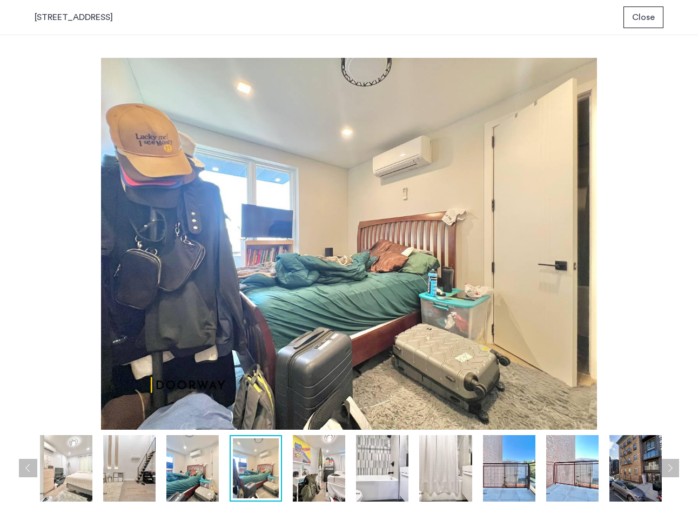
click at [674, 467] on button "Next apartment" at bounding box center [670, 468] width 18 height 18
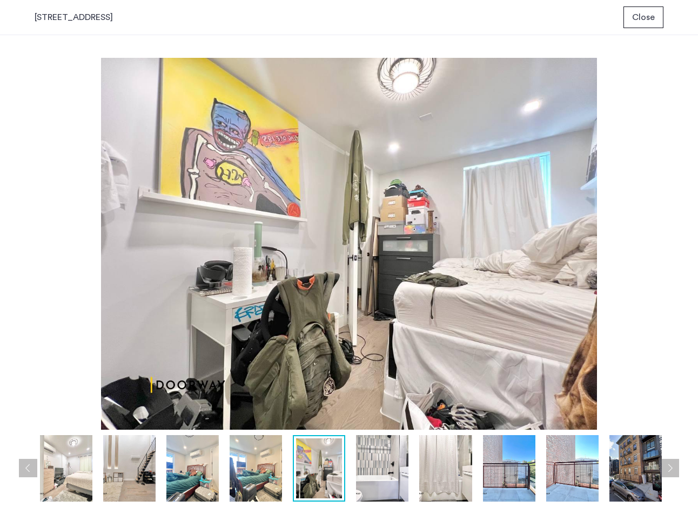
click at [674, 467] on button "Next apartment" at bounding box center [670, 468] width 18 height 18
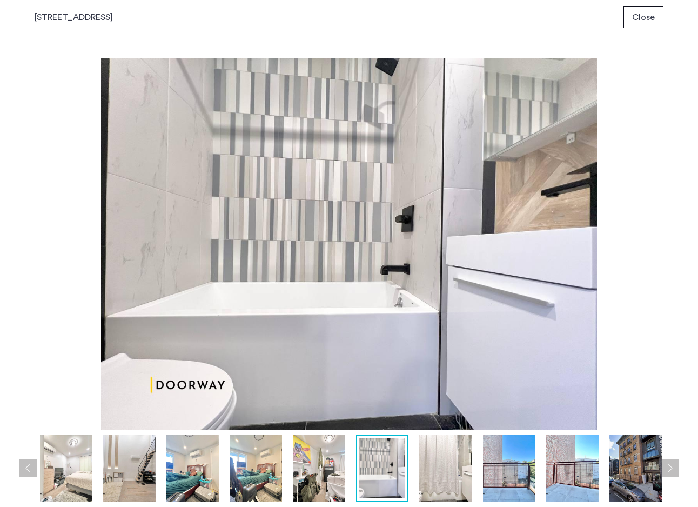
click at [674, 467] on button "Next apartment" at bounding box center [670, 468] width 18 height 18
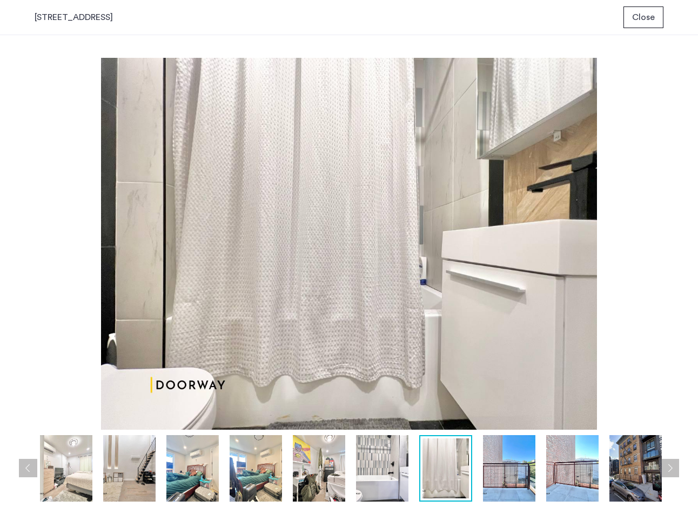
click at [674, 467] on button "Next apartment" at bounding box center [670, 468] width 18 height 18
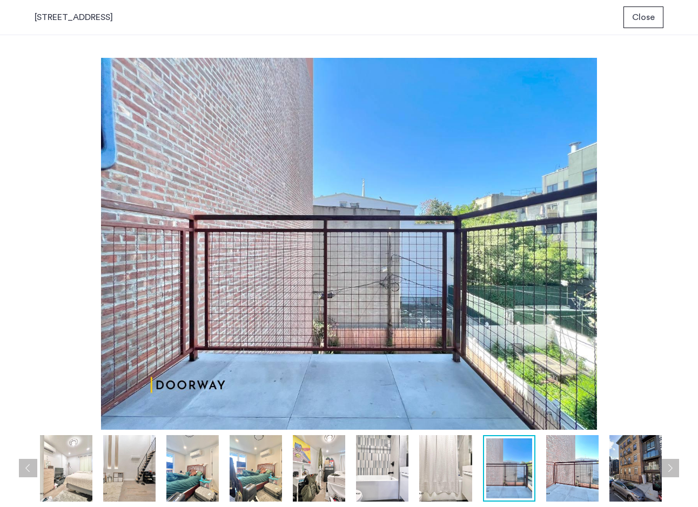
click at [674, 467] on button "Next apartment" at bounding box center [670, 468] width 18 height 18
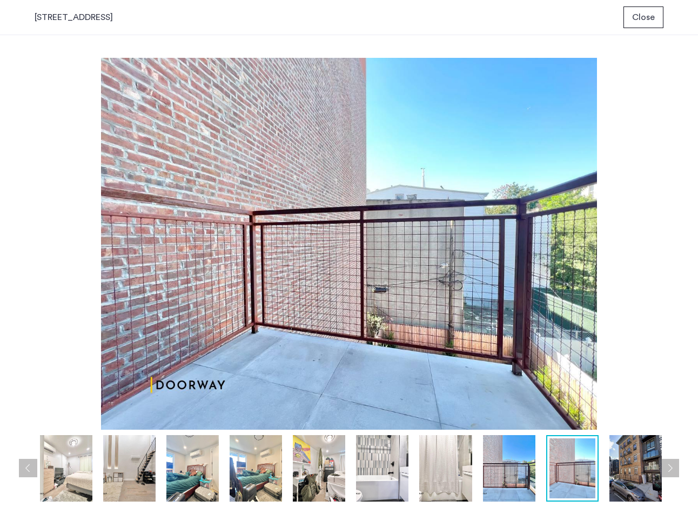
click at [674, 467] on button "Next apartment" at bounding box center [670, 468] width 18 height 18
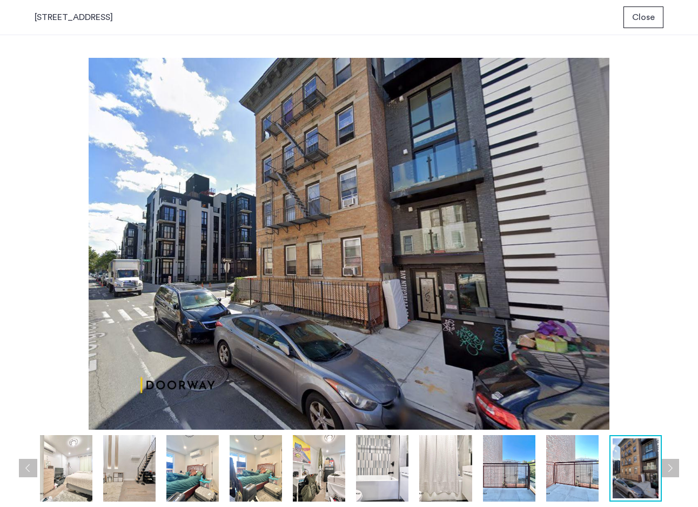
click at [638, 18] on span "Close" at bounding box center [643, 17] width 23 height 13
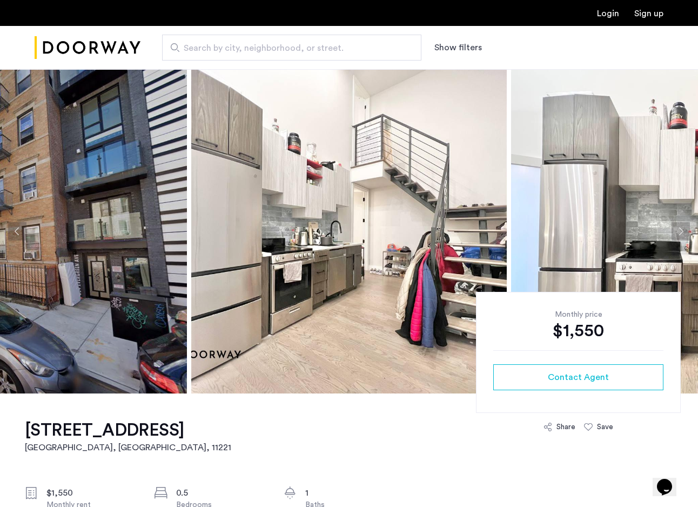
click at [413, 198] on img at bounding box center [348, 231] width 315 height 324
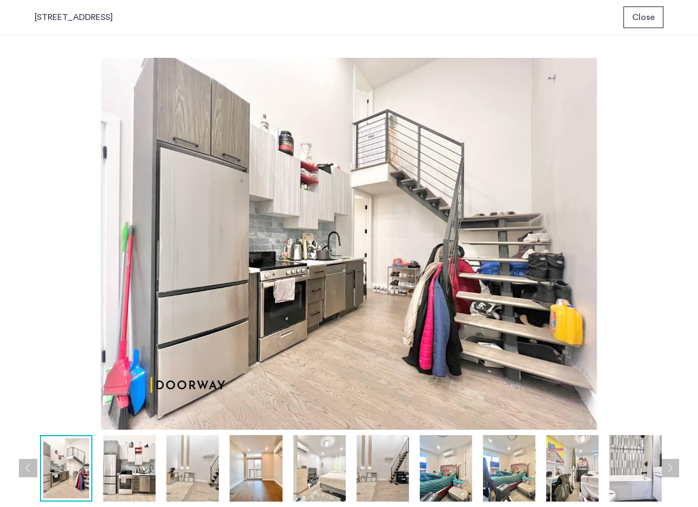
click at [641, 11] on span "Close" at bounding box center [643, 17] width 23 height 13
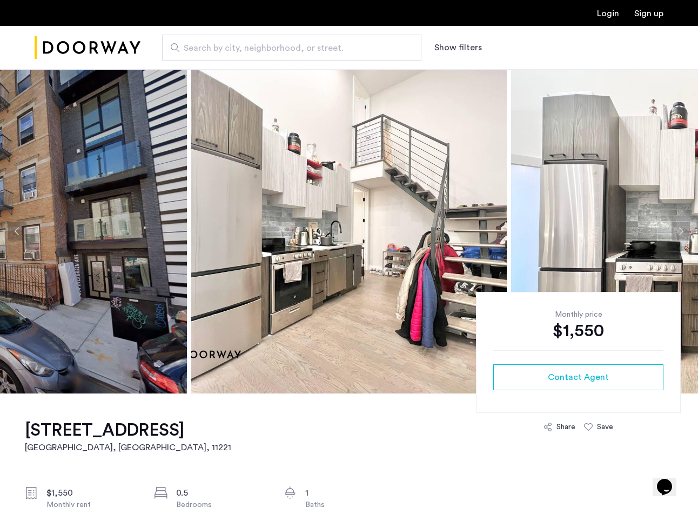
click at [113, 452] on h2 "Brooklyn, NY , 11221" at bounding box center [128, 447] width 206 height 13
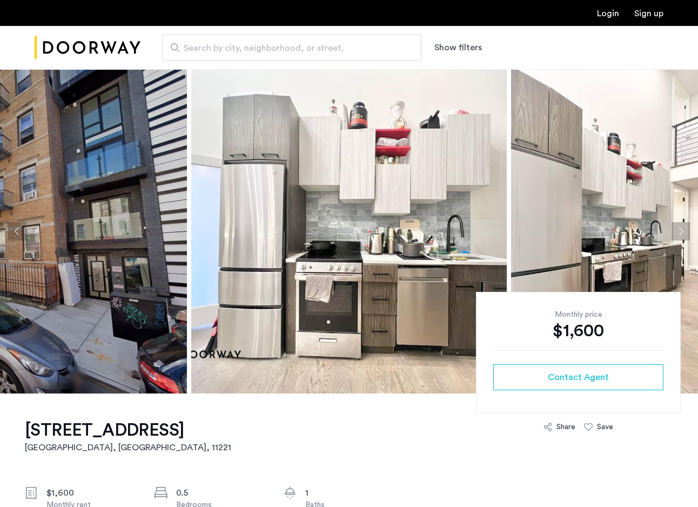
click at [384, 178] on img at bounding box center [348, 231] width 315 height 324
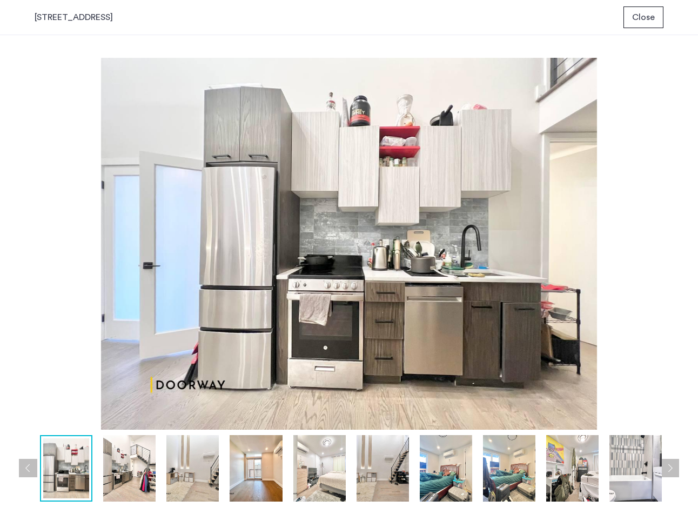
click at [671, 469] on button "Next apartment" at bounding box center [670, 468] width 18 height 18
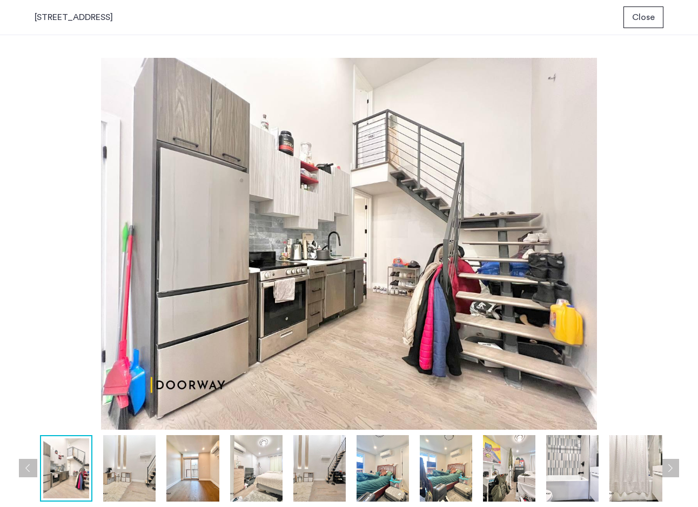
click at [671, 469] on button "Next apartment" at bounding box center [670, 468] width 18 height 18
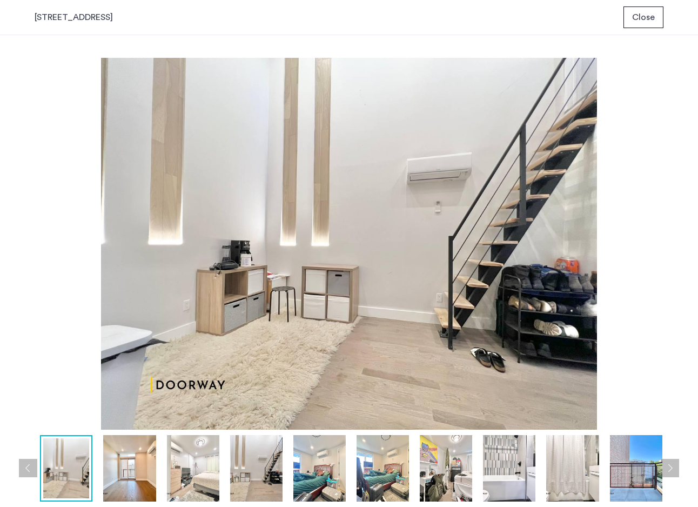
click at [649, 15] on span "Close" at bounding box center [643, 17] width 23 height 13
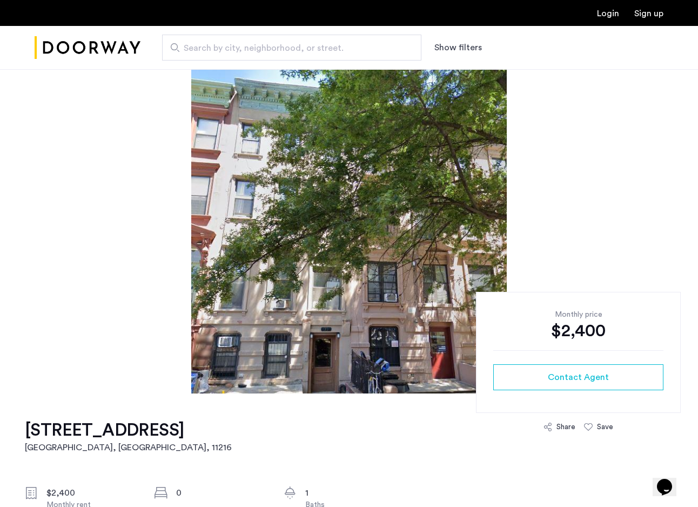
click at [391, 245] on img at bounding box center [348, 231] width 315 height 324
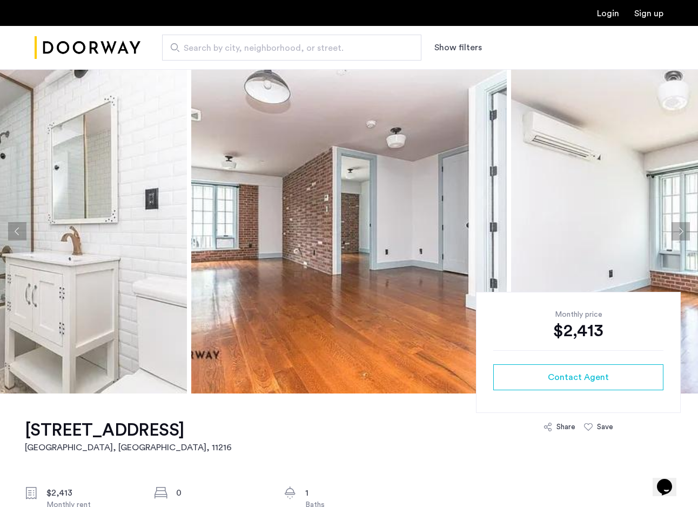
click at [335, 219] on img at bounding box center [348, 231] width 315 height 324
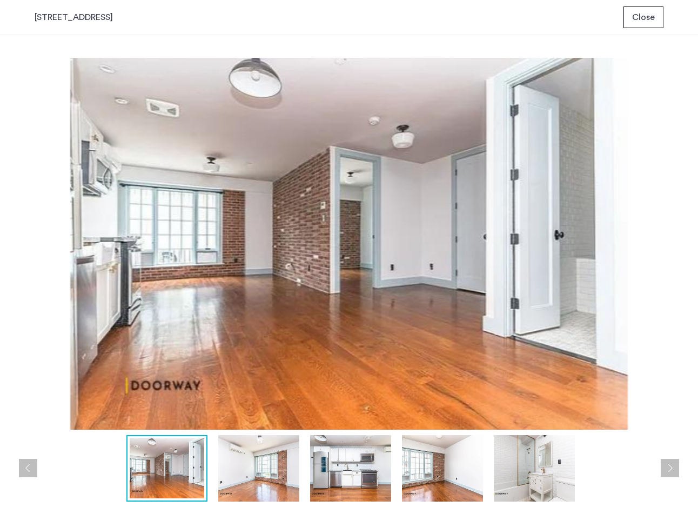
click at [668, 462] on button "Next apartment" at bounding box center [670, 468] width 18 height 18
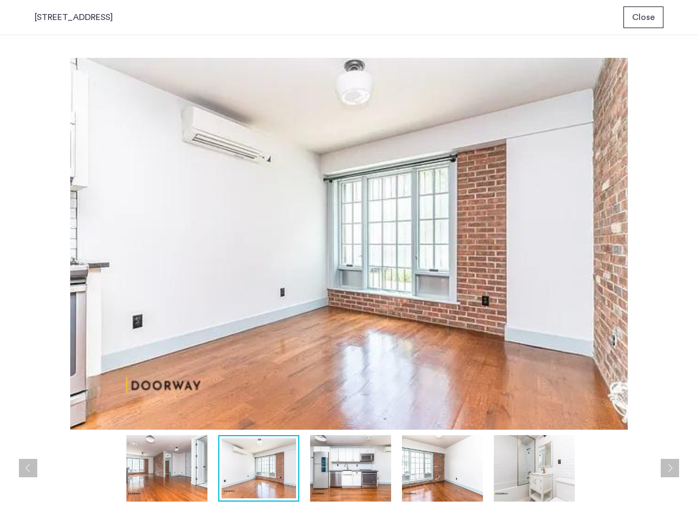
click at [668, 462] on button "Next apartment" at bounding box center [670, 468] width 18 height 18
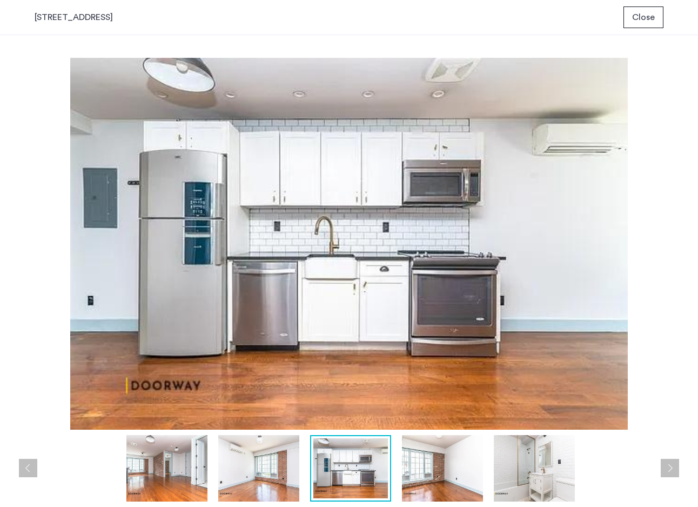
click at [668, 462] on button "Next apartment" at bounding box center [670, 468] width 18 height 18
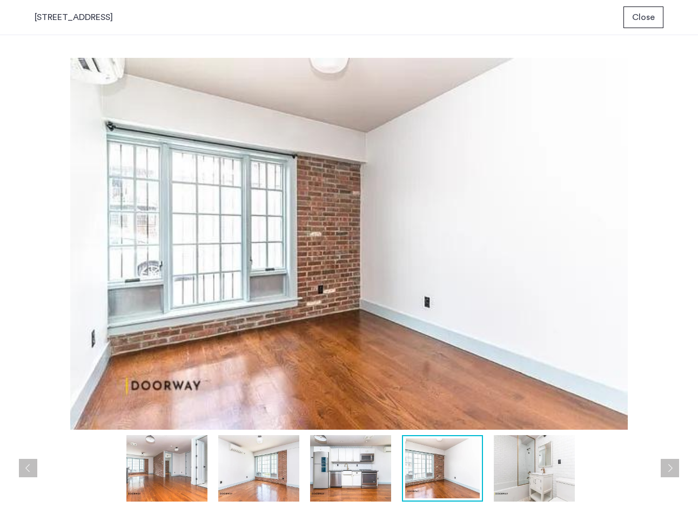
click at [668, 463] on button "Next apartment" at bounding box center [670, 468] width 18 height 18
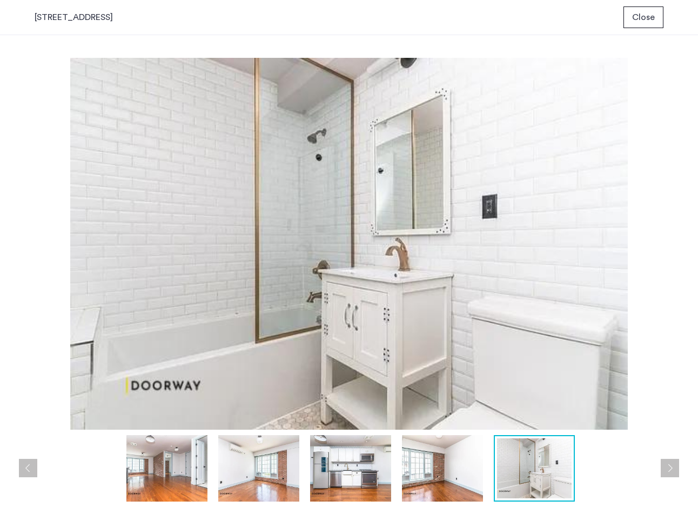
click at [668, 463] on button "Next apartment" at bounding box center [670, 468] width 18 height 18
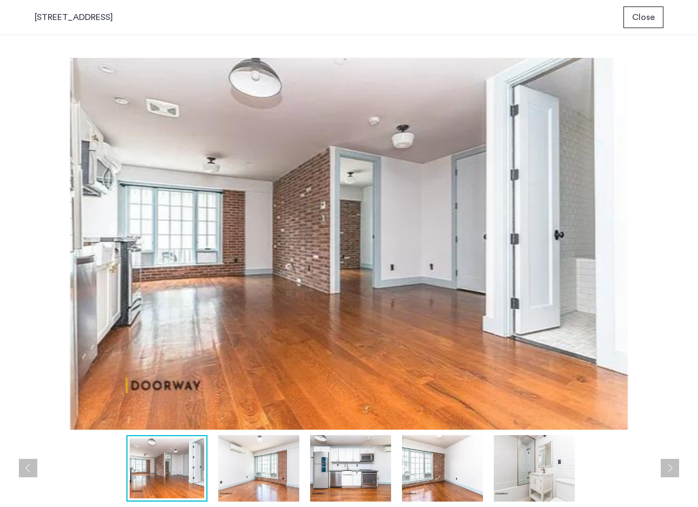
click at [668, 463] on button "Next apartment" at bounding box center [670, 468] width 18 height 18
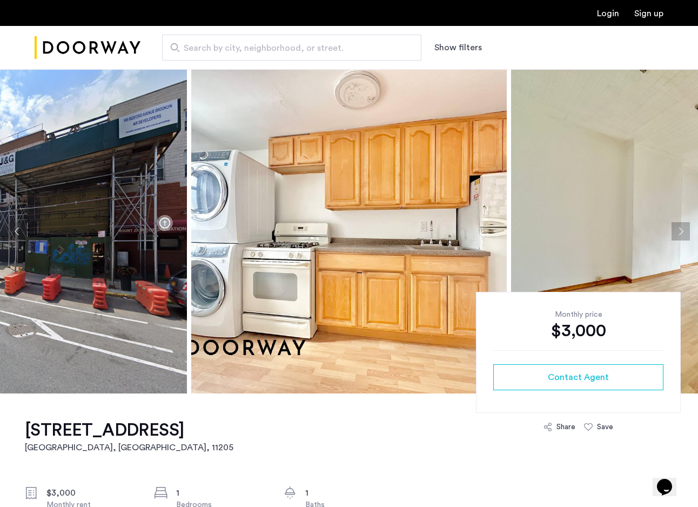
click at [416, 160] on img at bounding box center [348, 231] width 315 height 324
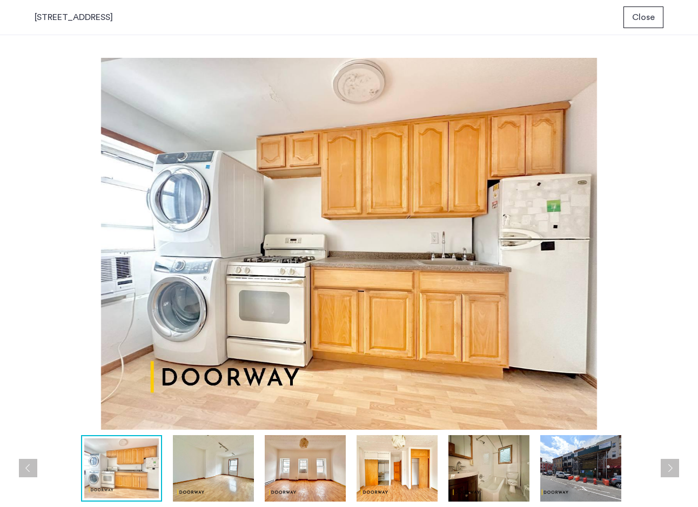
click at [666, 476] on button "Next apartment" at bounding box center [670, 468] width 18 height 18
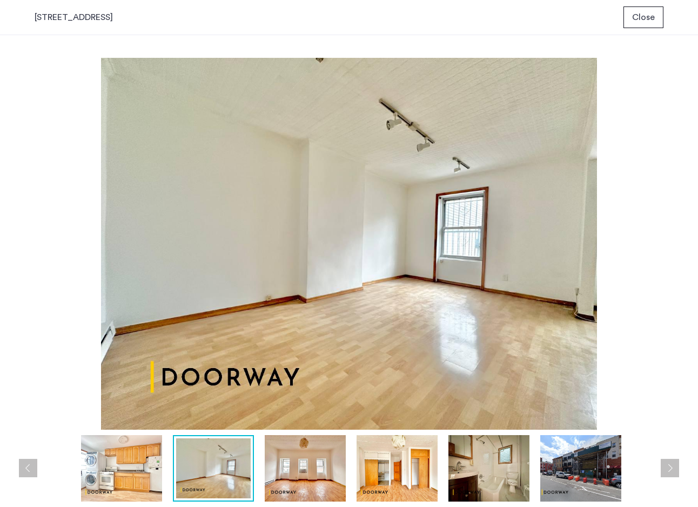
click at [666, 476] on button "Next apartment" at bounding box center [670, 468] width 18 height 18
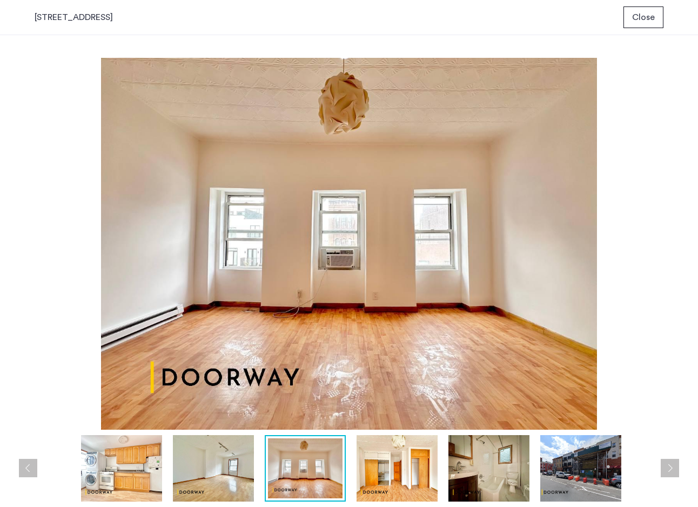
click at [666, 476] on button "Next apartment" at bounding box center [670, 468] width 18 height 18
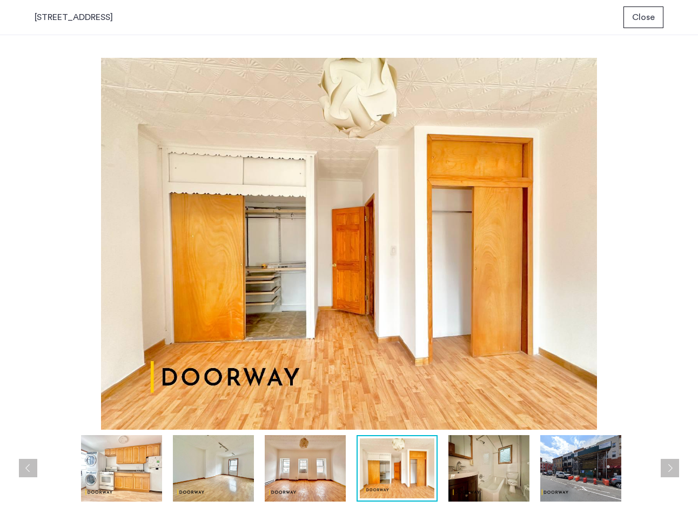
click at [666, 476] on button "Next apartment" at bounding box center [670, 468] width 18 height 18
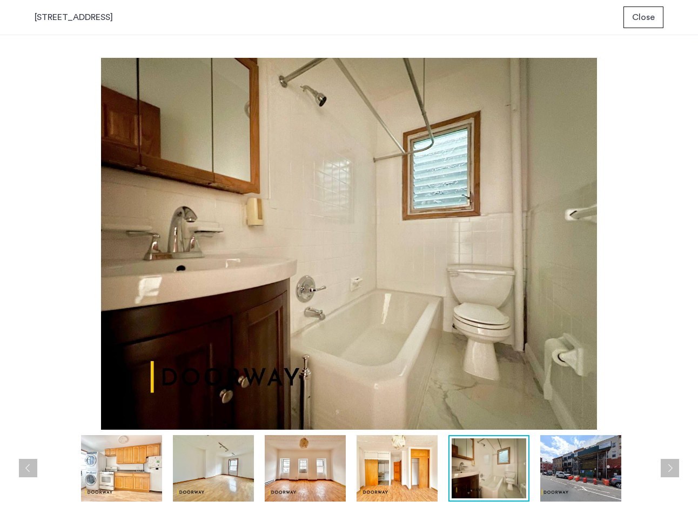
click at [666, 476] on button "Next apartment" at bounding box center [670, 468] width 18 height 18
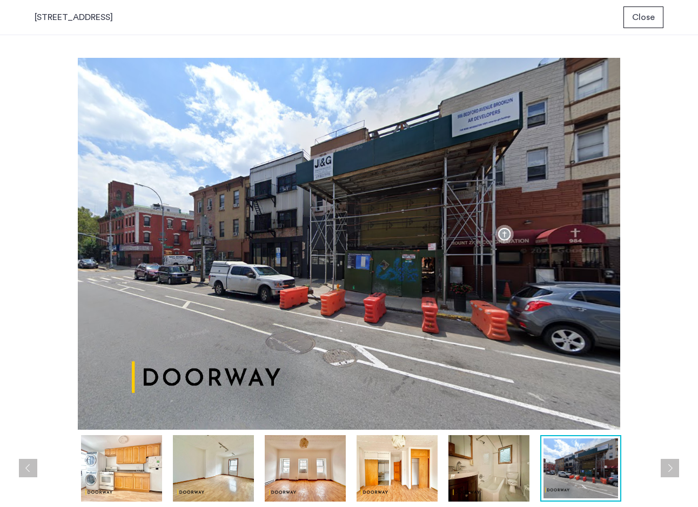
click at [88, 21] on div "[STREET_ADDRESS]" at bounding box center [74, 17] width 78 height 13
click at [88, 21] on div "984 Bedford Avenue, Unit 3" at bounding box center [74, 17] width 78 height 13
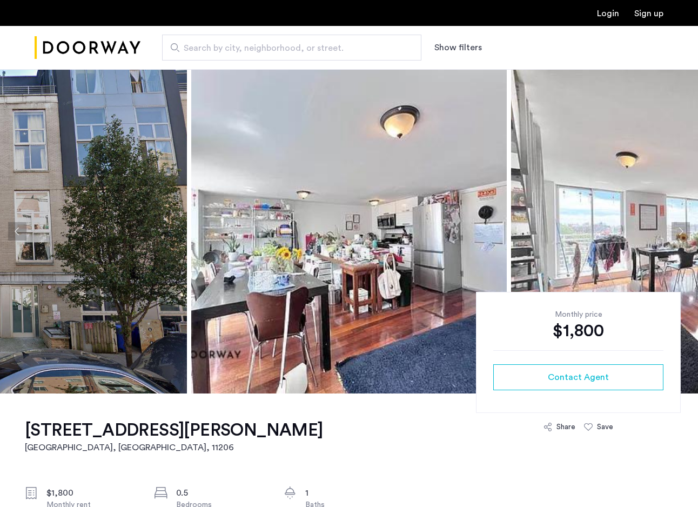
click at [398, 238] on img at bounding box center [348, 231] width 315 height 324
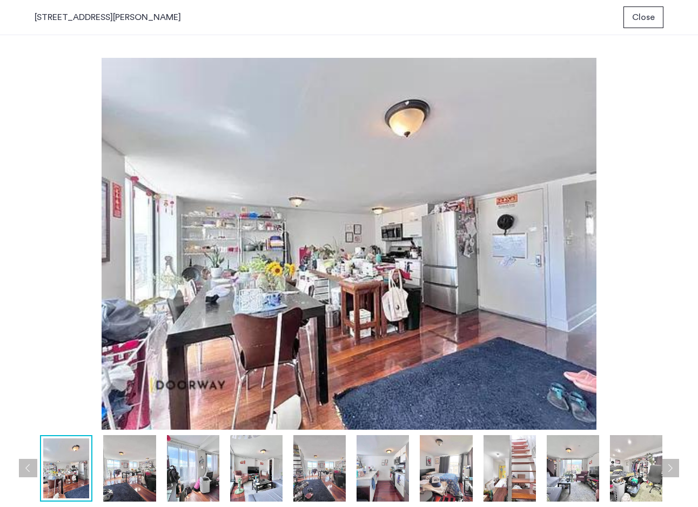
click at [416, 475] on div at bounding box center [701, 468] width 1332 height 66
click at [381, 466] on img at bounding box center [383, 468] width 52 height 66
